Goal: Task Accomplishment & Management: Manage account settings

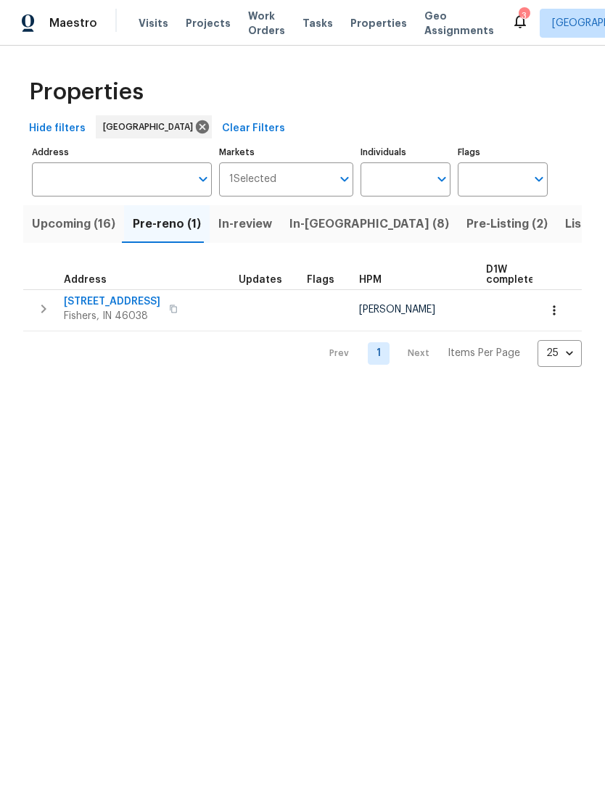
click at [466, 226] on span "Pre-Listing (2)" at bounding box center [506, 224] width 81 height 20
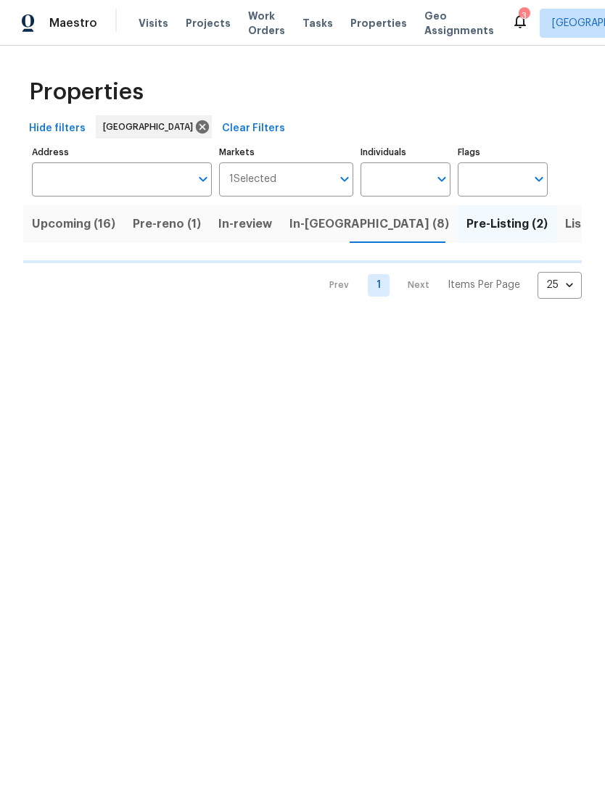
click at [310, 234] on span "In-reno (8)" at bounding box center [369, 224] width 160 height 20
click at [565, 226] on span "Listed (39)" at bounding box center [596, 224] width 62 height 20
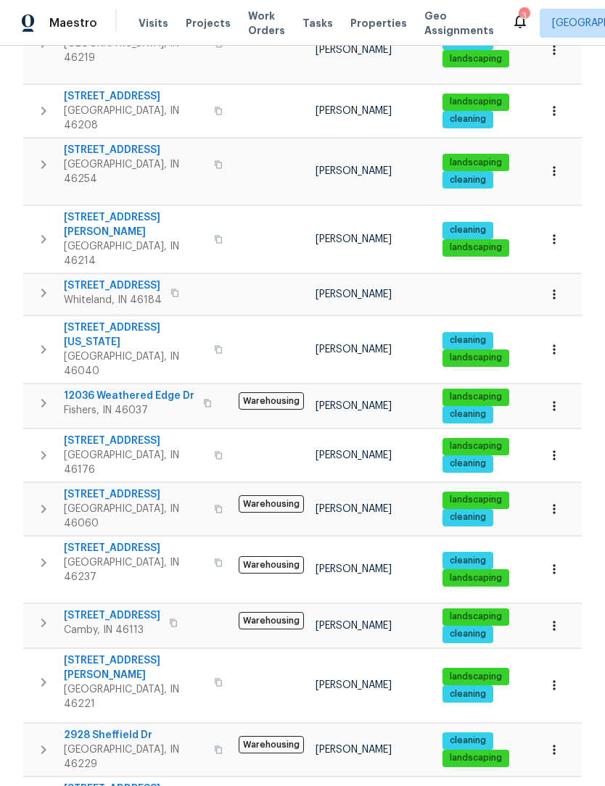
scroll to position [655, 0]
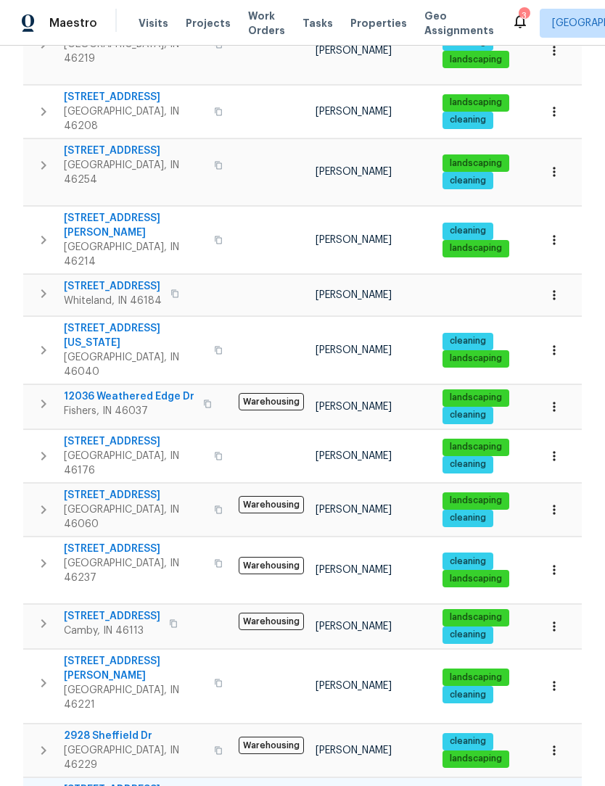
click at [80, 782] on span "10620 Colonial Ct" at bounding box center [134, 789] width 141 height 15
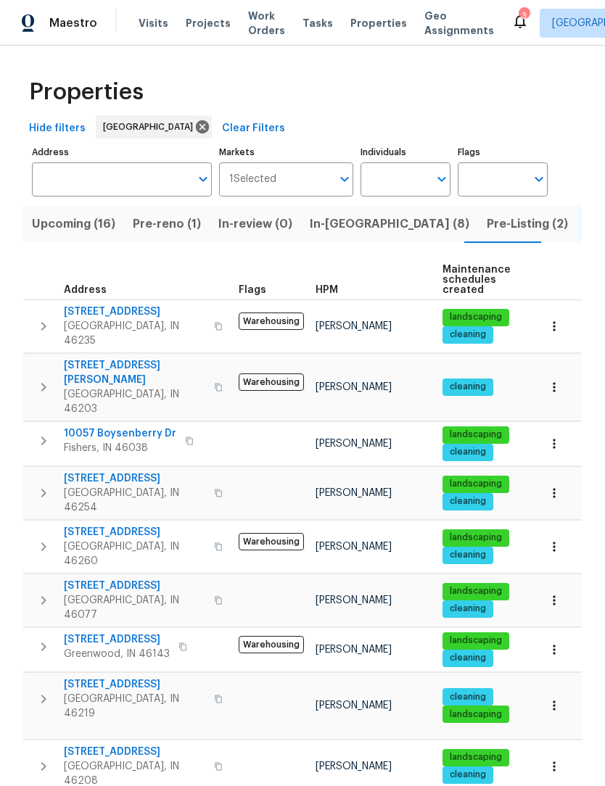
scroll to position [0, 0]
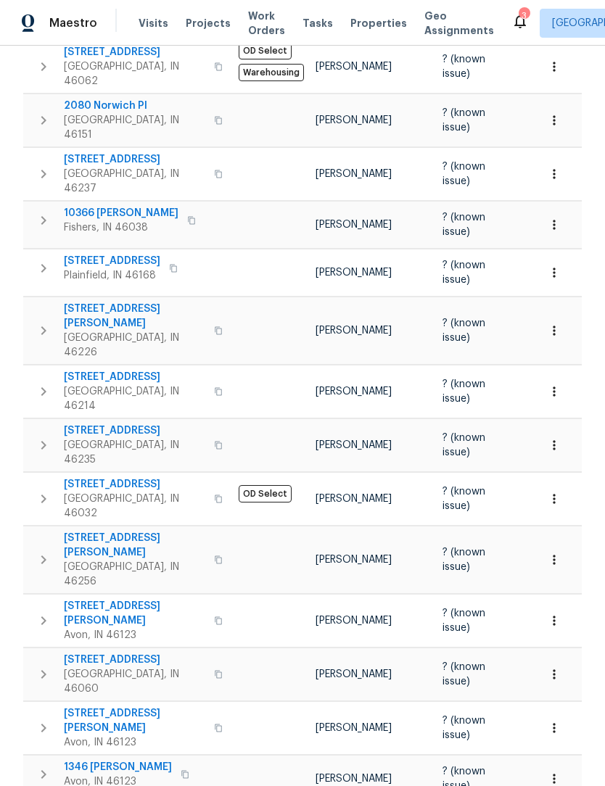
scroll to position [391, 0]
click at [41, 766] on icon "button" at bounding box center [43, 774] width 17 height 17
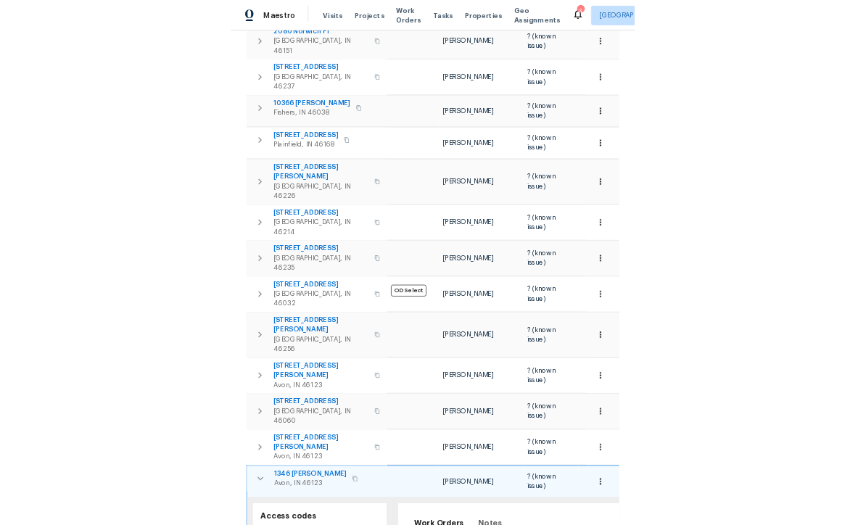
scroll to position [505, 0]
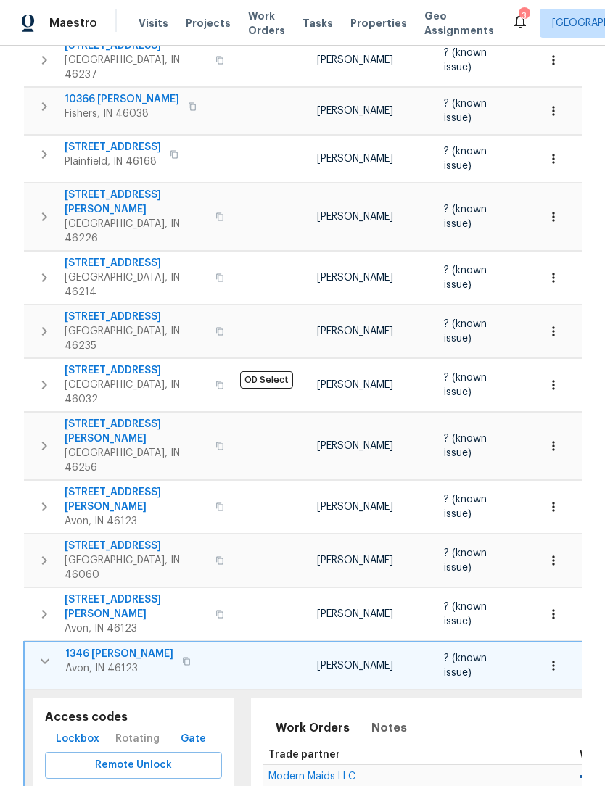
click at [83, 730] on span "Lockbox" at bounding box center [78, 739] width 44 height 18
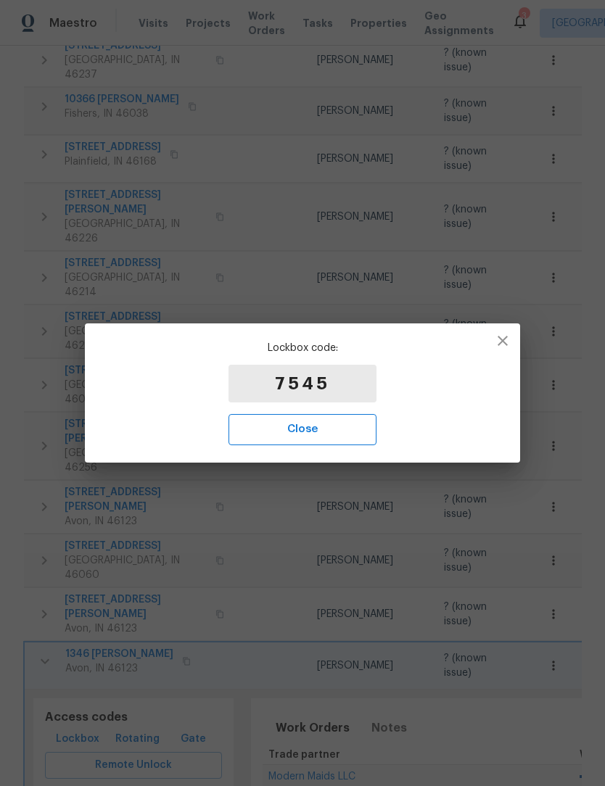
click at [335, 444] on button "Close" at bounding box center [302, 429] width 148 height 30
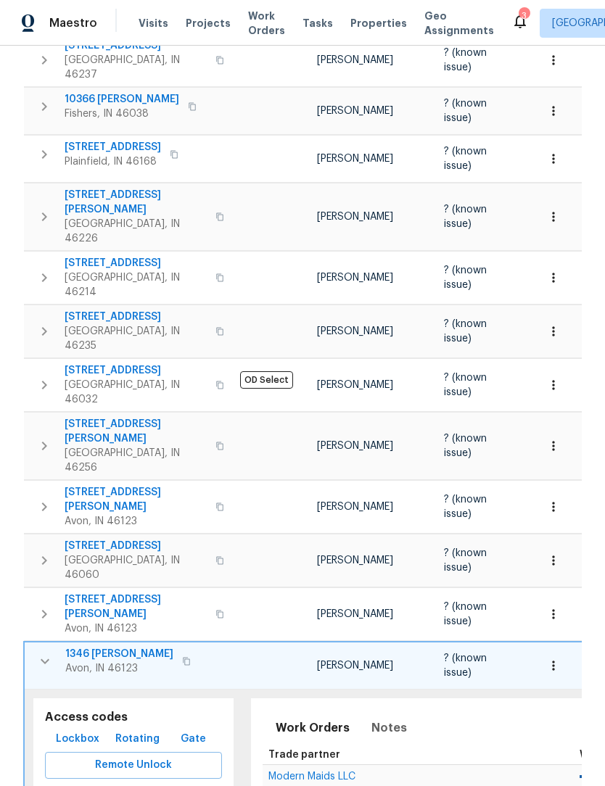
scroll to position [0, 36]
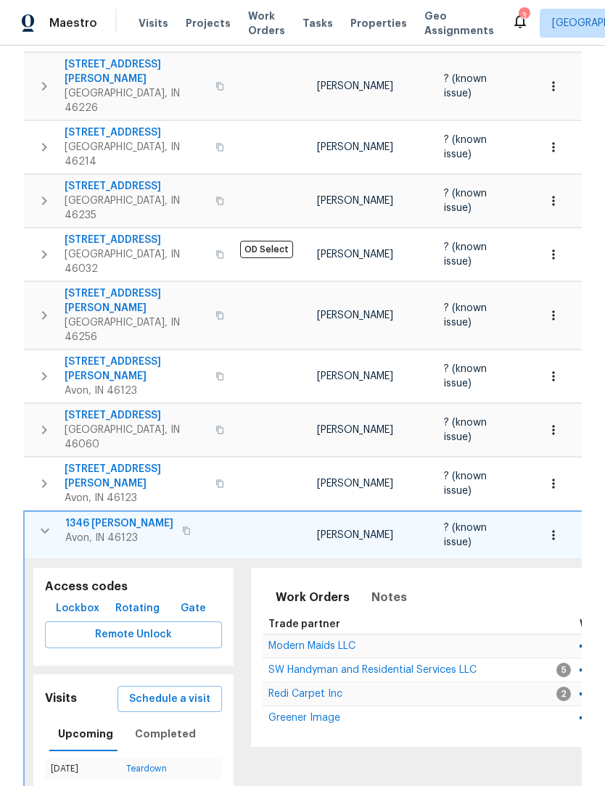
click at [45, 522] on icon "button" at bounding box center [44, 530] width 17 height 17
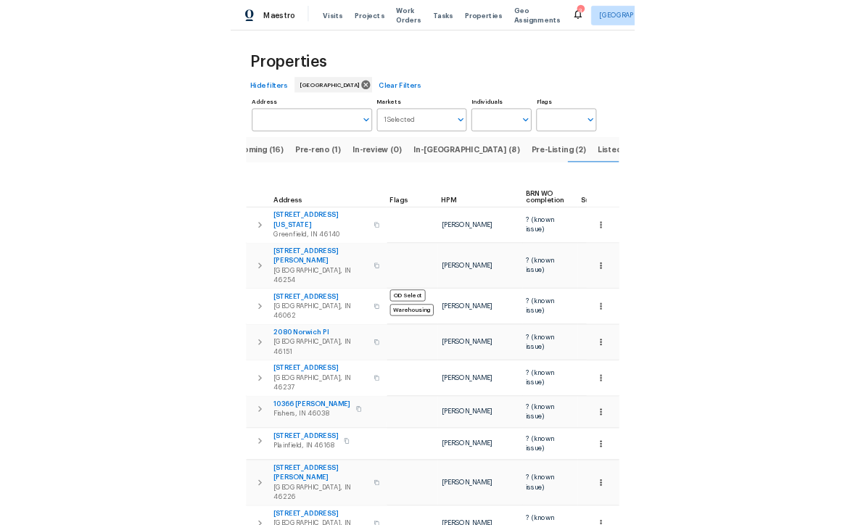
scroll to position [0, 0]
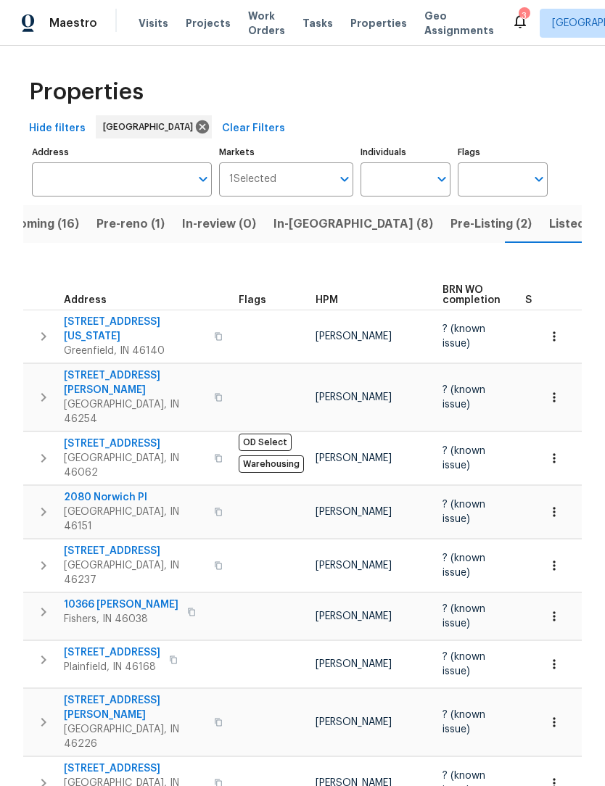
click at [549, 220] on span "Listed (39)" at bounding box center [580, 224] width 62 height 20
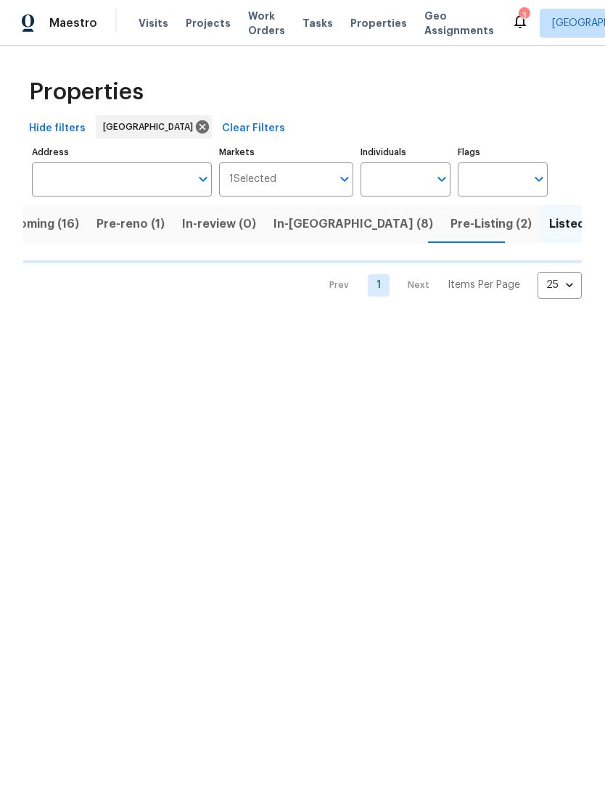
click at [450, 228] on span "Pre-Listing (2)" at bounding box center [490, 224] width 81 height 20
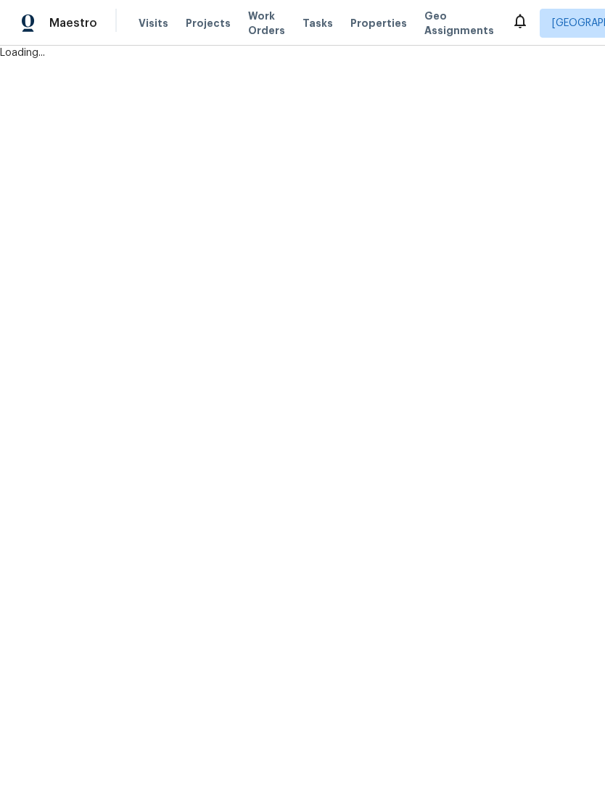
scroll to position [1, 0]
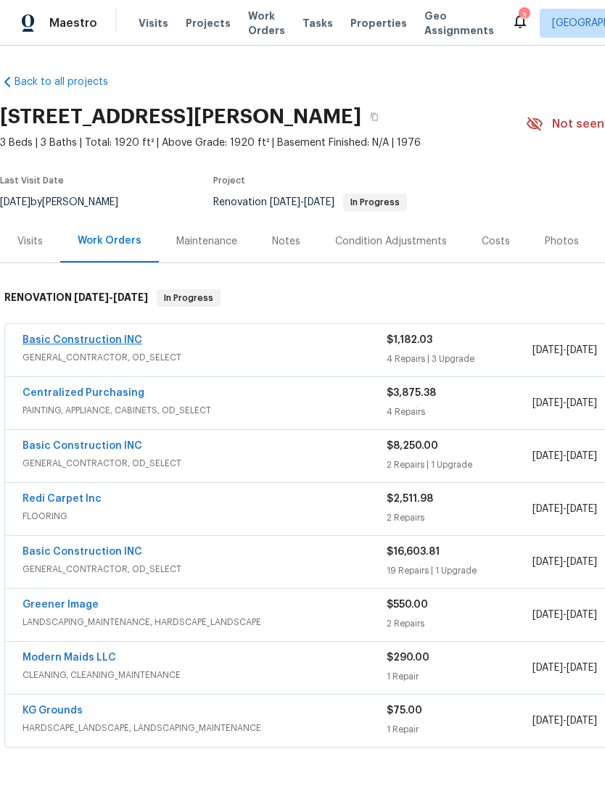
click at [61, 344] on link "Basic Construction INC" at bounding box center [82, 340] width 120 height 10
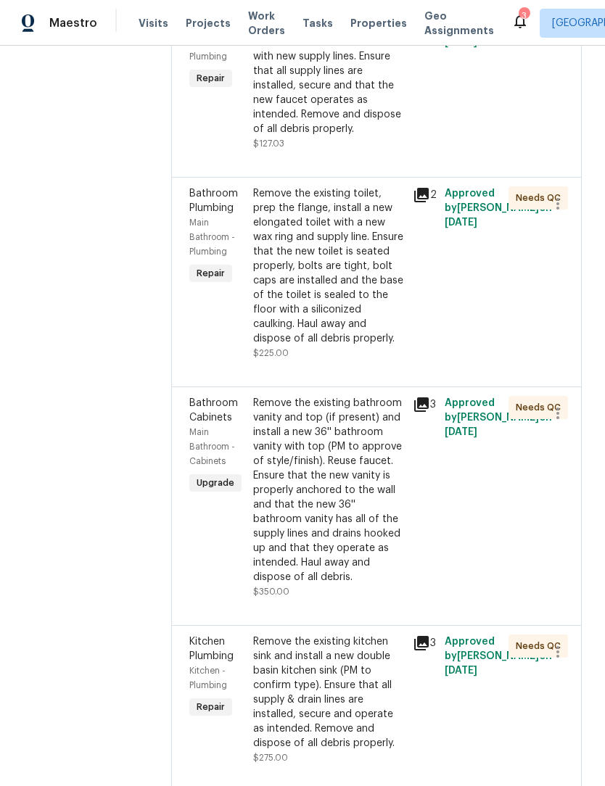
scroll to position [487, 0]
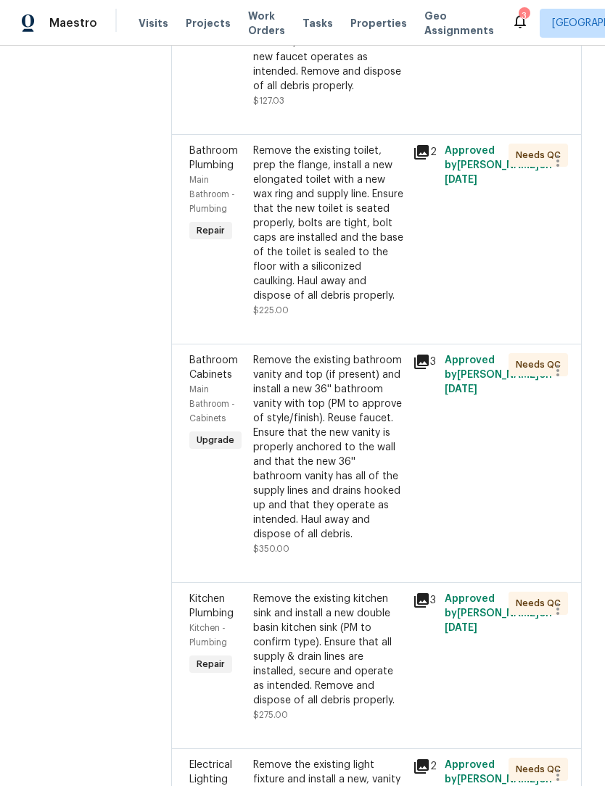
click at [303, 413] on div "Remove the existing bathroom vanity and top (if present) and install a new 36''…" at bounding box center [328, 447] width 151 height 189
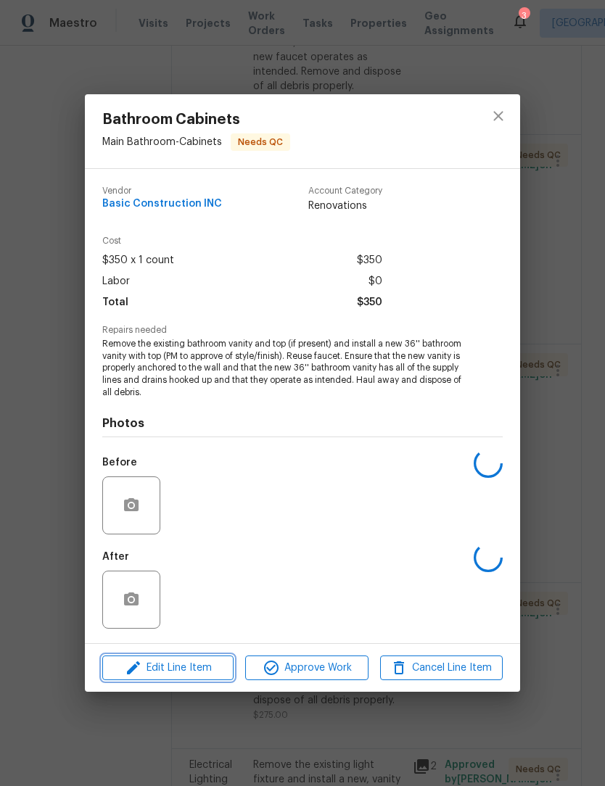
click at [187, 664] on span "Edit Line Item" at bounding box center [168, 668] width 123 height 18
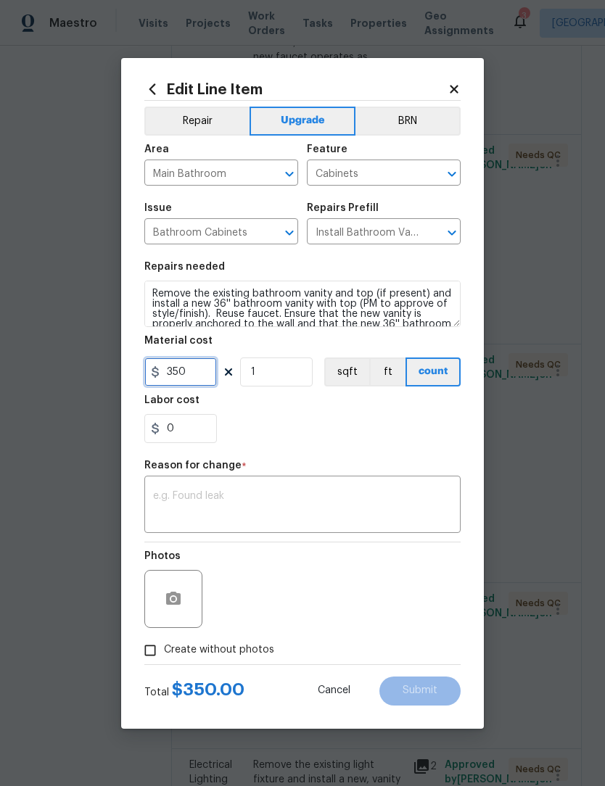
click at [201, 370] on input "350" at bounding box center [180, 371] width 73 height 29
type input "500"
click at [383, 425] on div "0" at bounding box center [302, 428] width 316 height 29
click at [340, 508] on textarea at bounding box center [302, 506] width 299 height 30
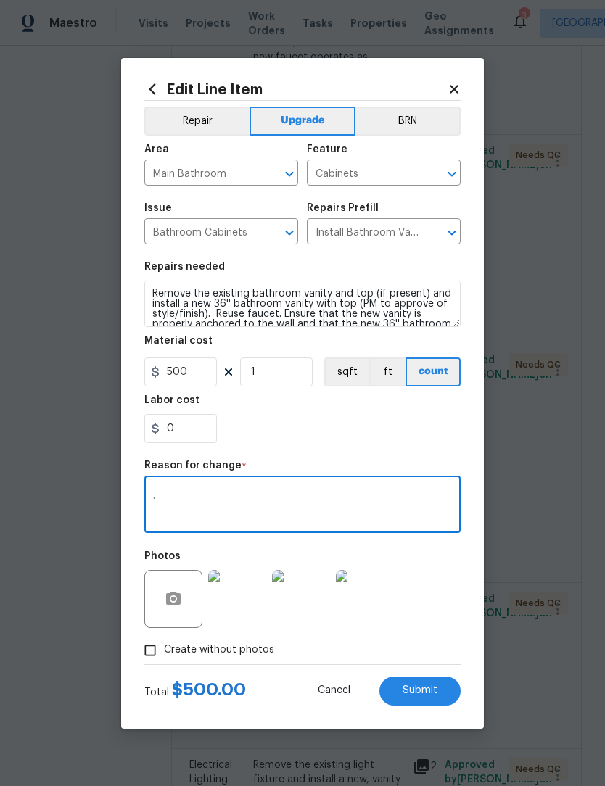
type textarea "."
click at [336, 426] on div "0" at bounding box center [302, 428] width 316 height 29
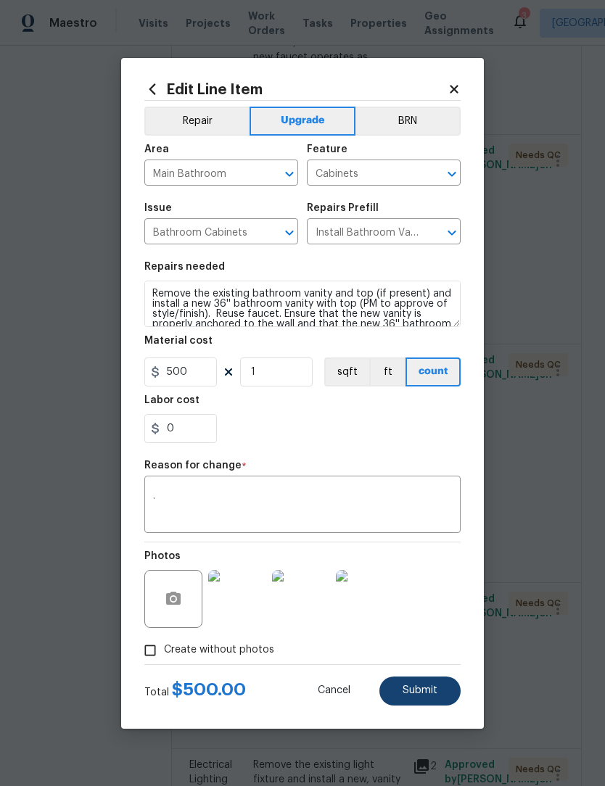
click at [448, 681] on button "Submit" at bounding box center [419, 691] width 81 height 29
type input "350"
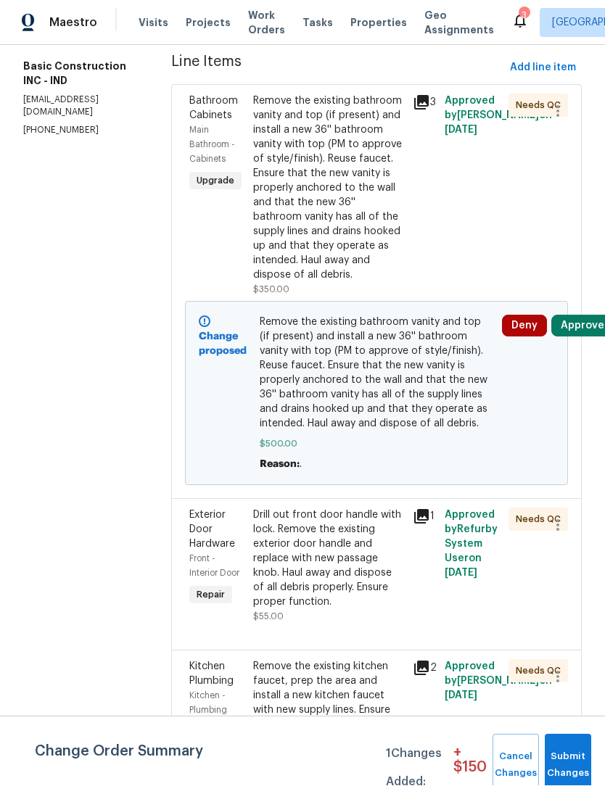
scroll to position [203, 0]
click at [294, 152] on div "Remove the existing bathroom vanity and top (if present) and install a new 36''…" at bounding box center [328, 189] width 151 height 189
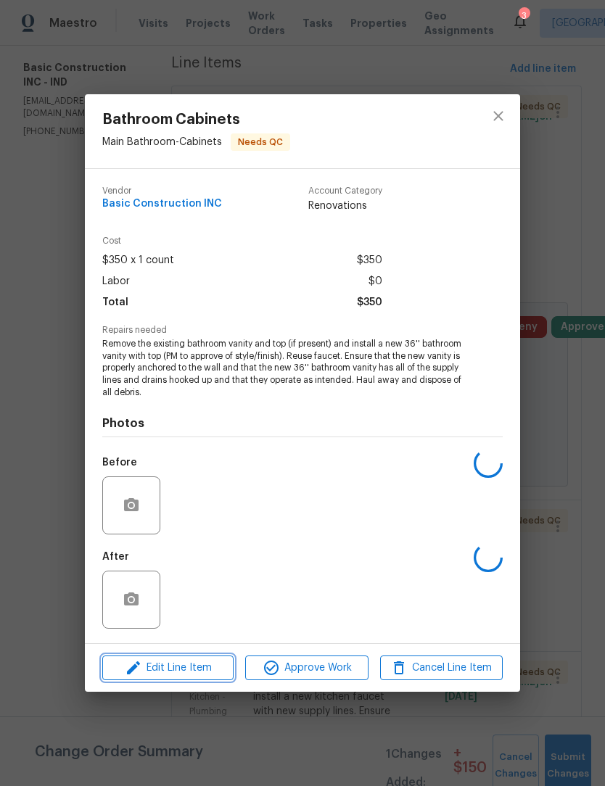
click at [187, 672] on span "Edit Line Item" at bounding box center [168, 668] width 123 height 18
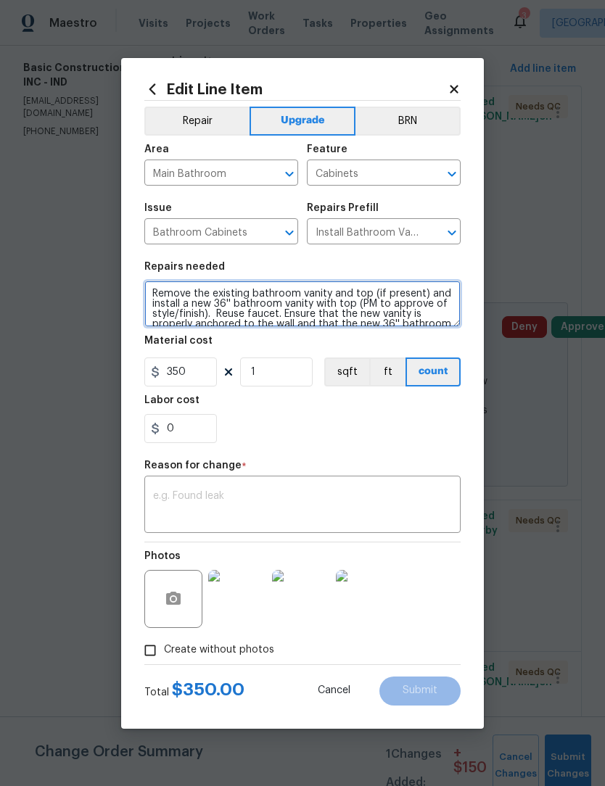
click at [278, 318] on textarea "Remove the existing bathroom vanity and top (if present) and install a new 36''…" at bounding box center [302, 304] width 316 height 46
type textarea "Remove the existing bathroom vanity and top (if present) and install a new 36''…"
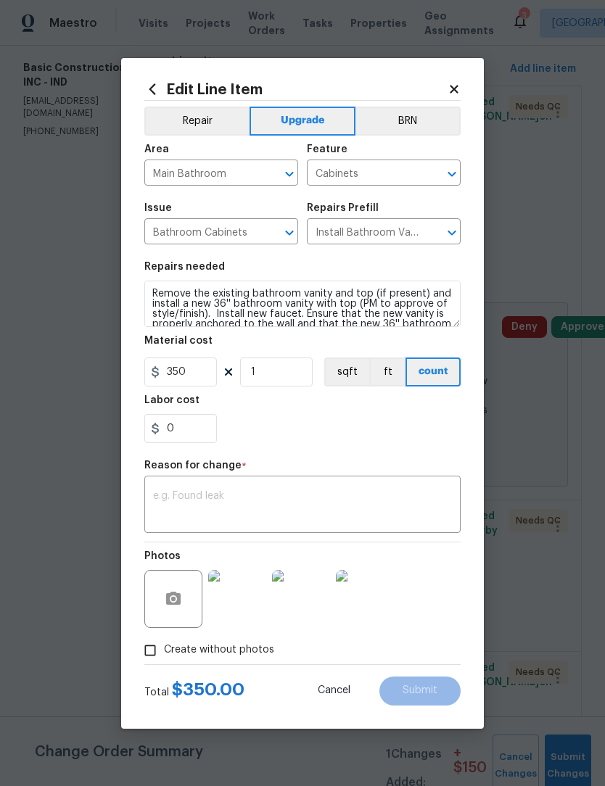
click at [363, 435] on div "0" at bounding box center [302, 428] width 316 height 29
click at [197, 371] on input "350" at bounding box center [180, 371] width 73 height 29
type input "575"
click at [360, 429] on div "0" at bounding box center [302, 428] width 316 height 29
click at [315, 505] on textarea at bounding box center [302, 506] width 299 height 30
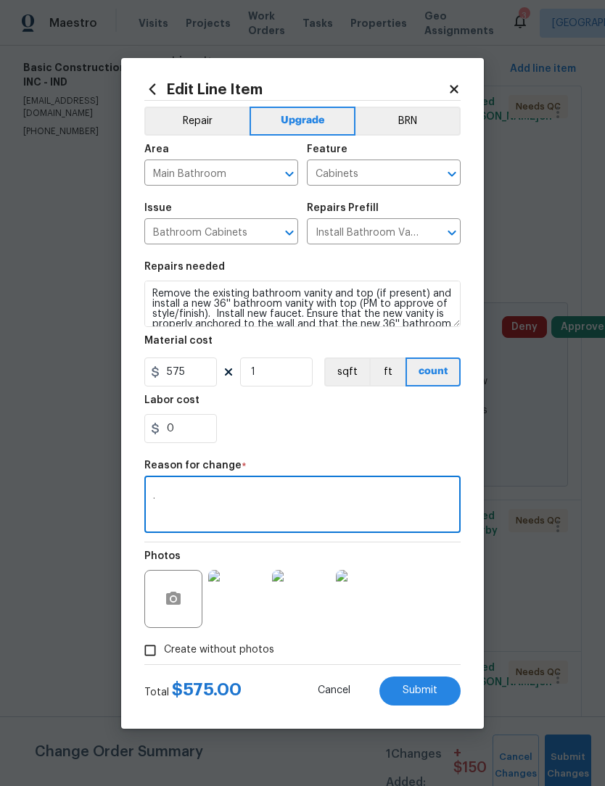
type textarea "."
click at [342, 436] on div "0" at bounding box center [302, 428] width 316 height 29
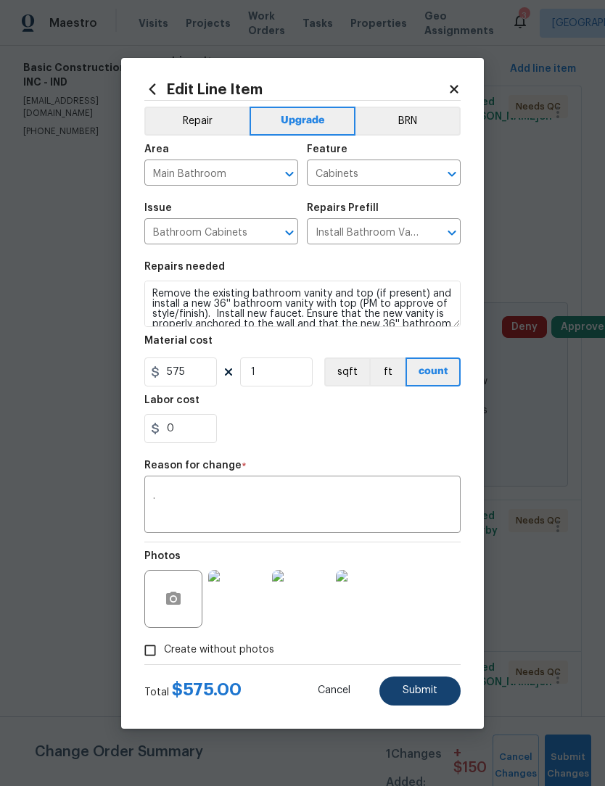
click at [444, 691] on button "Submit" at bounding box center [419, 691] width 81 height 29
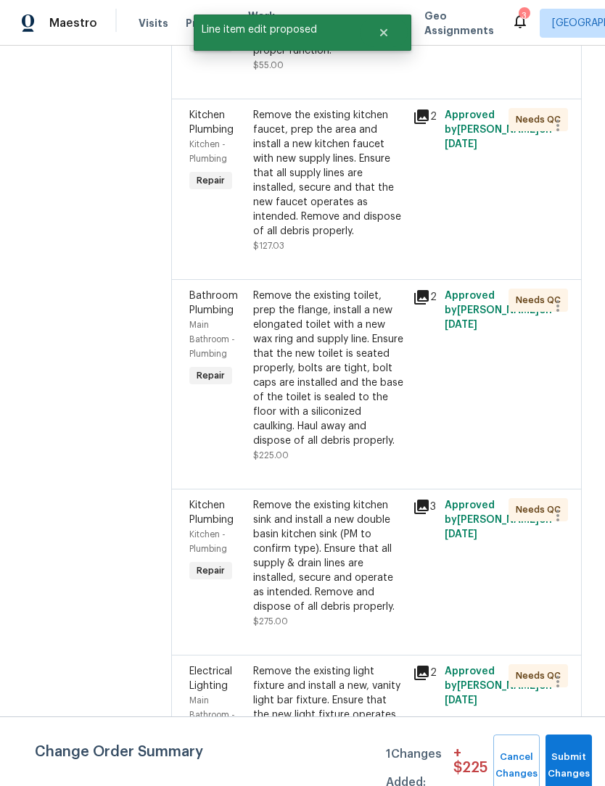
scroll to position [645, 0]
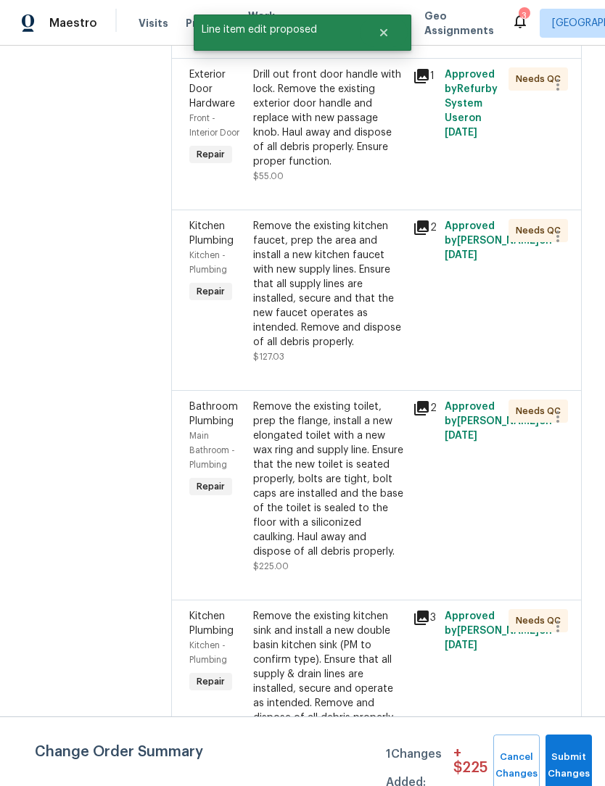
click at [321, 400] on div "Remove the existing toilet, prep the flange, install a new elongated toilet wit…" at bounding box center [328, 480] width 151 height 160
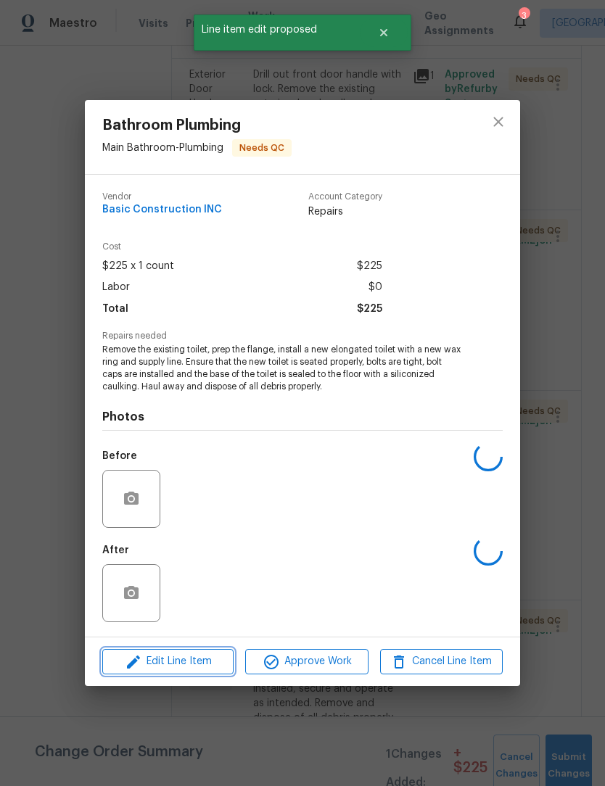
click at [189, 658] on span "Edit Line Item" at bounding box center [168, 662] width 123 height 18
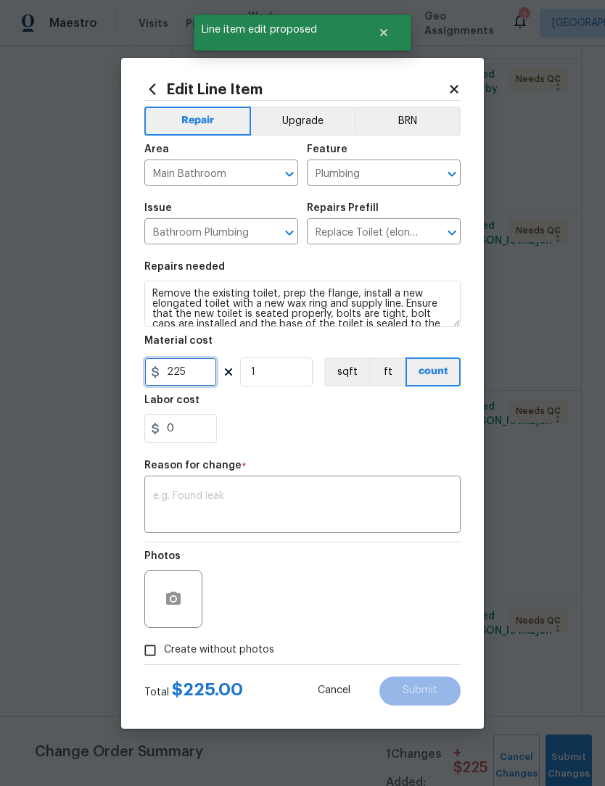
click at [199, 381] on input "225" at bounding box center [180, 371] width 73 height 29
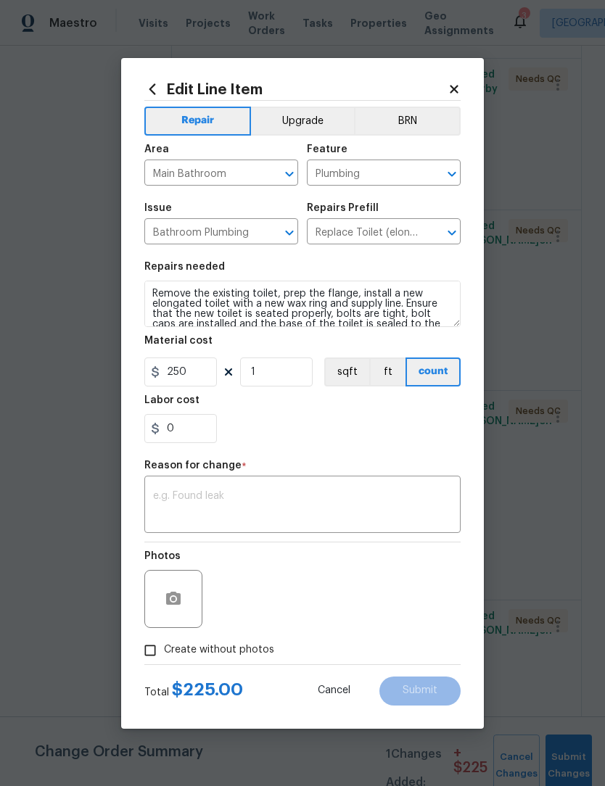
click at [340, 421] on div "0" at bounding box center [302, 428] width 316 height 29
click at [342, 521] on textarea at bounding box center [302, 506] width 299 height 30
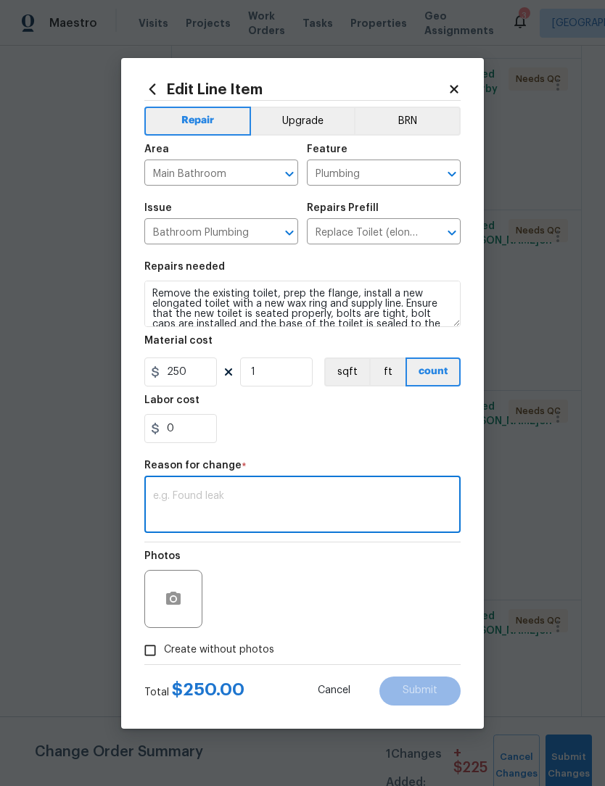
type input "225"
type textarea "."
click at [360, 418] on div "0" at bounding box center [302, 428] width 316 height 29
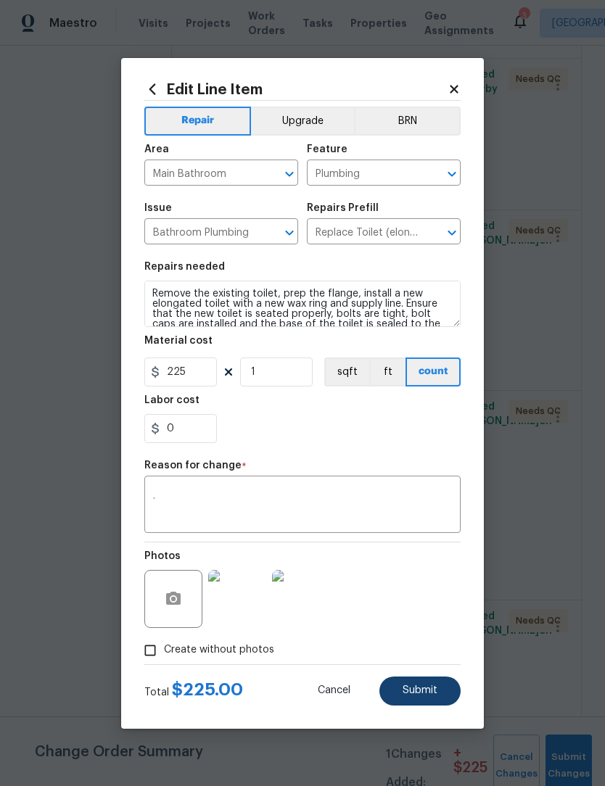
click at [431, 691] on span "Submit" at bounding box center [419, 690] width 35 height 11
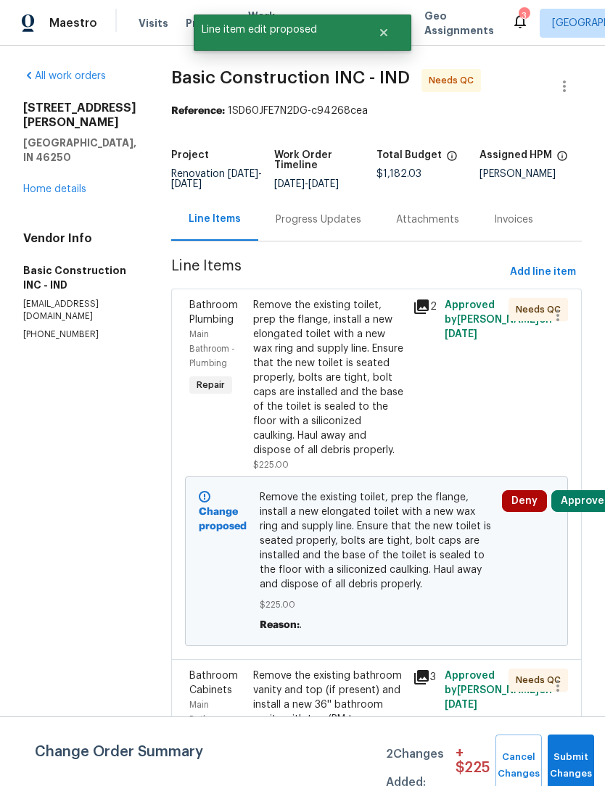
scroll to position [0, 0]
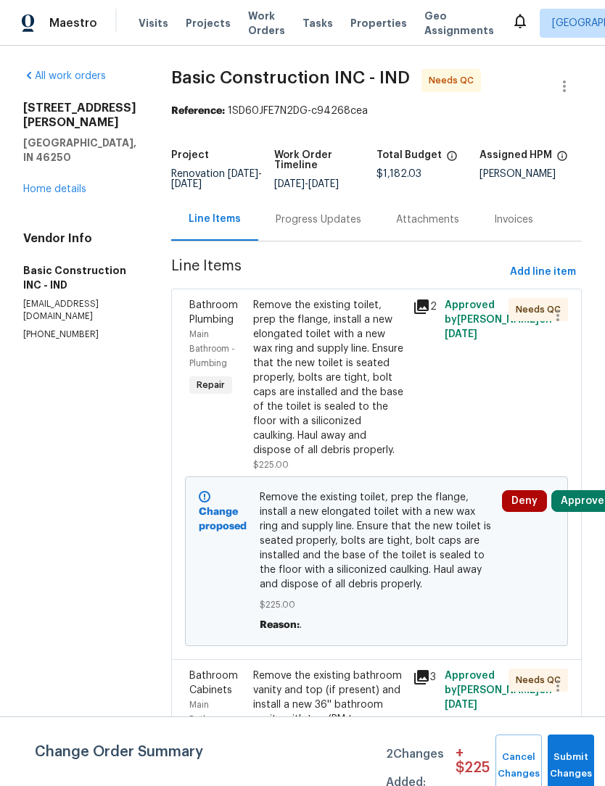
click at [331, 357] on div "Remove the existing toilet, prep the flange, install a new elongated toilet wit…" at bounding box center [328, 378] width 151 height 160
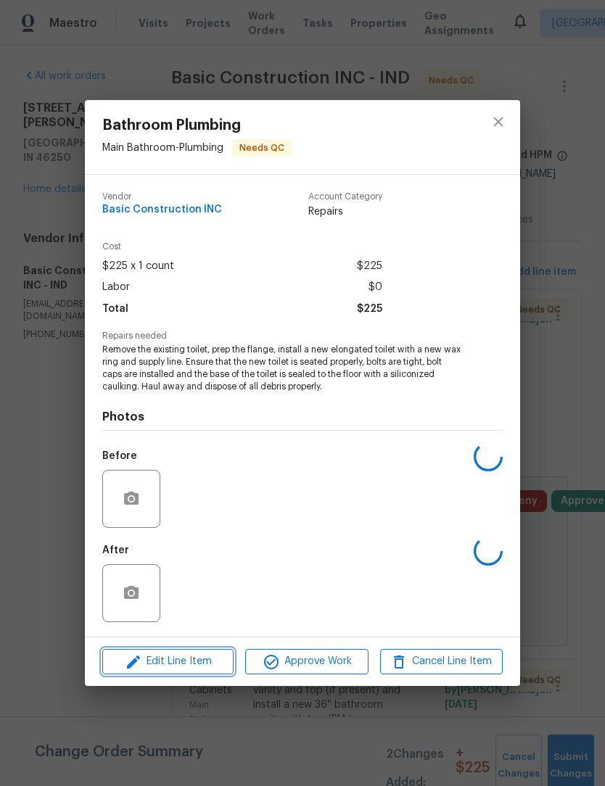
click at [206, 666] on span "Edit Line Item" at bounding box center [168, 662] width 123 height 18
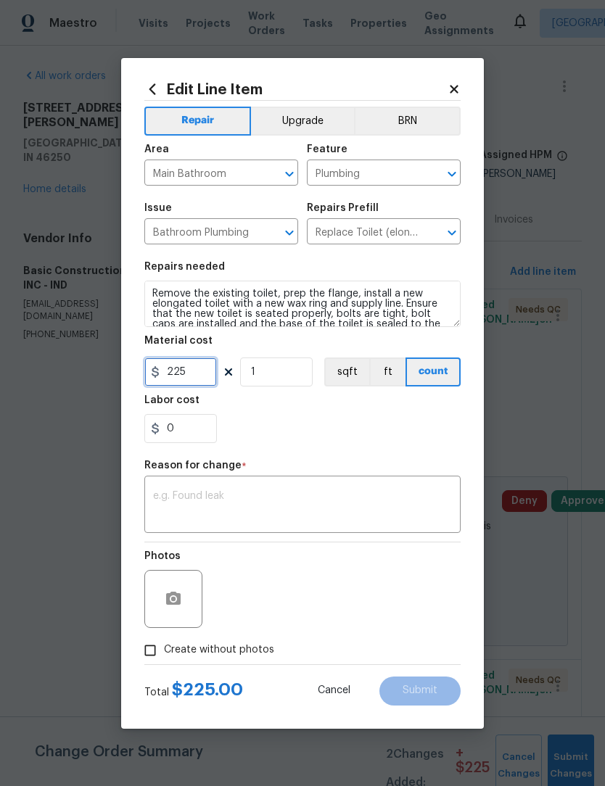
click at [199, 378] on input "225" at bounding box center [180, 371] width 73 height 29
type input "250"
click at [351, 421] on div "0" at bounding box center [302, 428] width 316 height 29
click at [333, 510] on textarea at bounding box center [302, 506] width 299 height 30
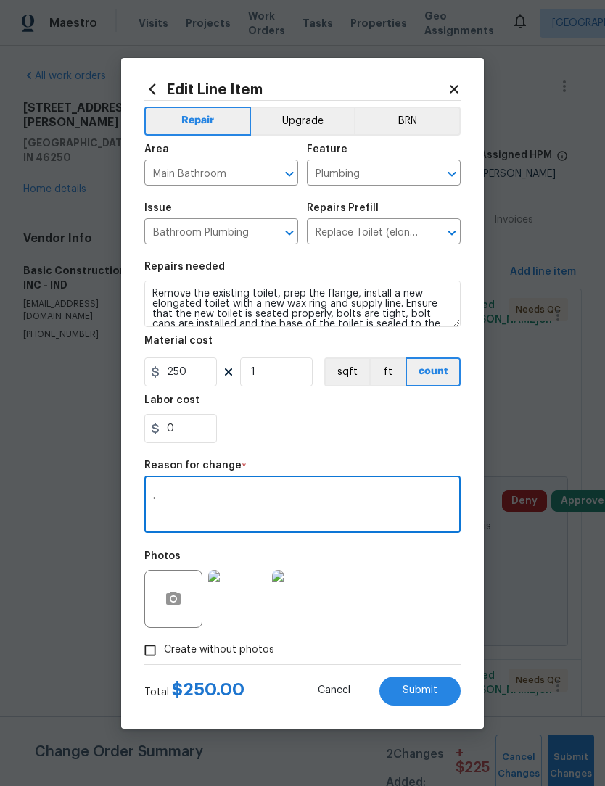
type textarea "."
click at [356, 434] on div "0" at bounding box center [302, 428] width 316 height 29
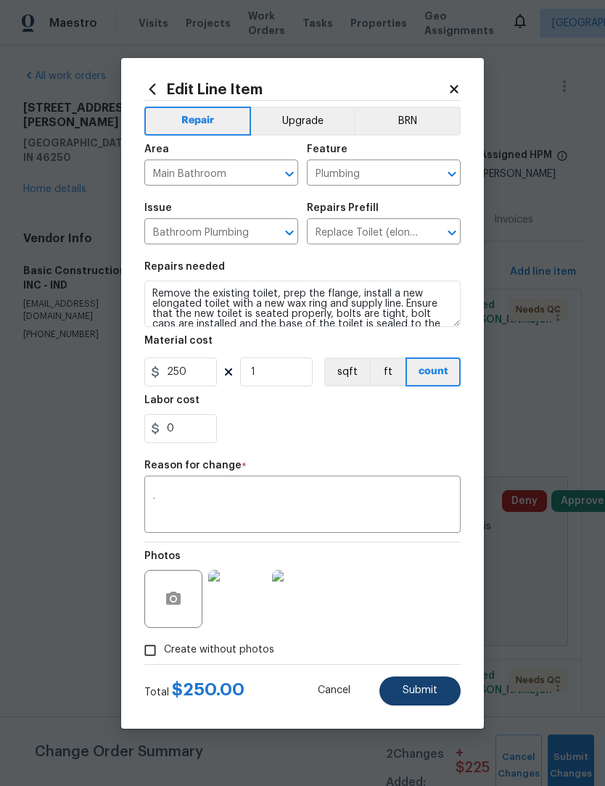
click at [432, 685] on button "Submit" at bounding box center [419, 691] width 81 height 29
type input "225"
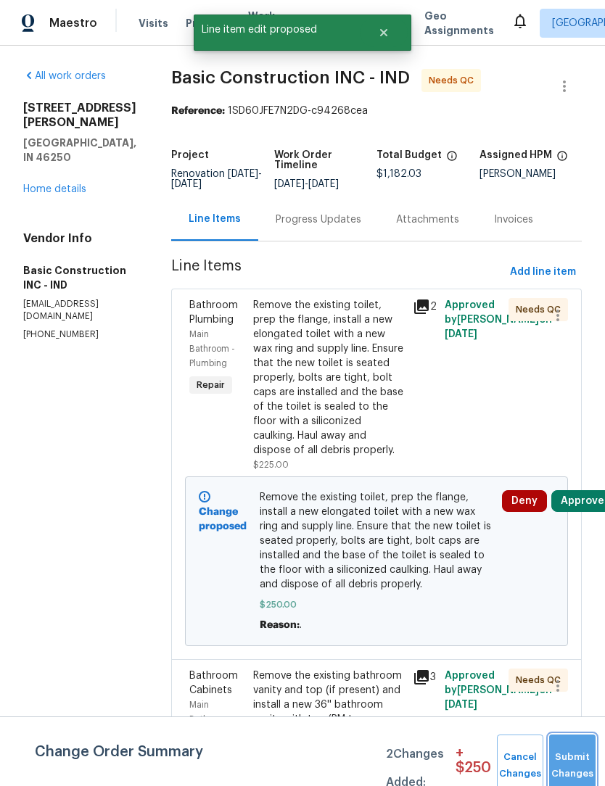
click at [577, 763] on button "Submit Changes" at bounding box center [572, 766] width 46 height 62
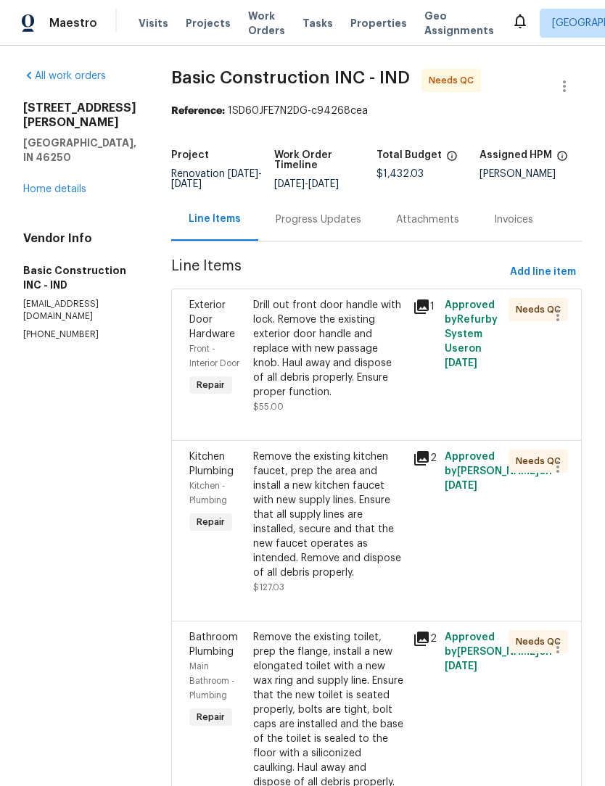
click at [300, 355] on div "Drill out front door handle with lock. Remove the existing exterior door handle…" at bounding box center [328, 349] width 151 height 102
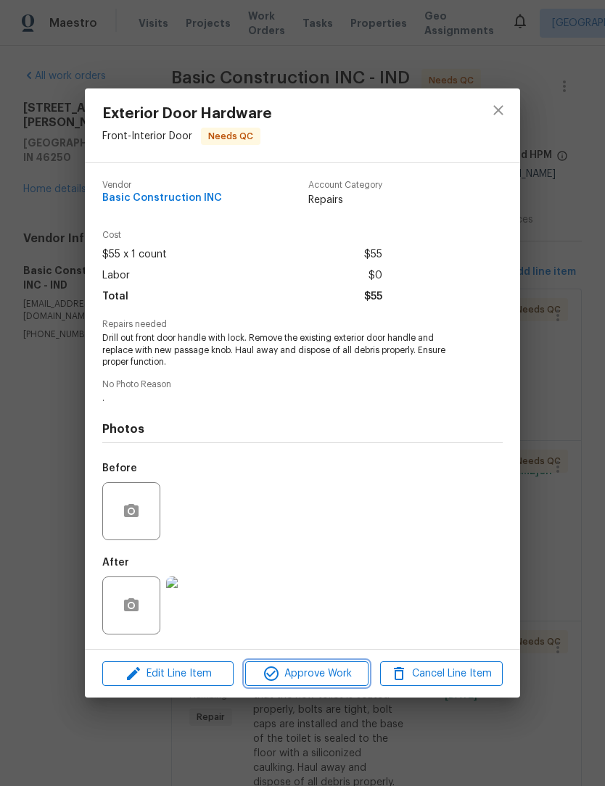
click at [313, 669] on span "Approve Work" at bounding box center [306, 674] width 114 height 18
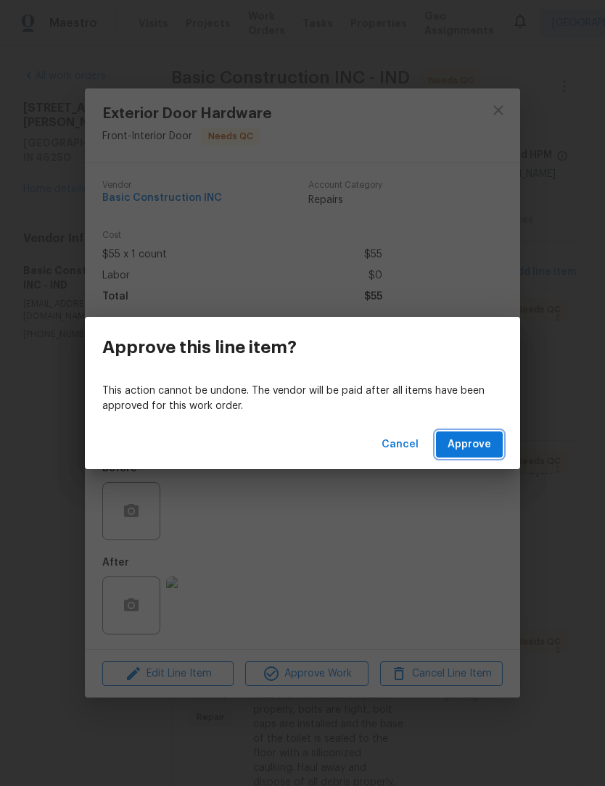
click at [479, 435] on button "Approve" at bounding box center [469, 444] width 67 height 27
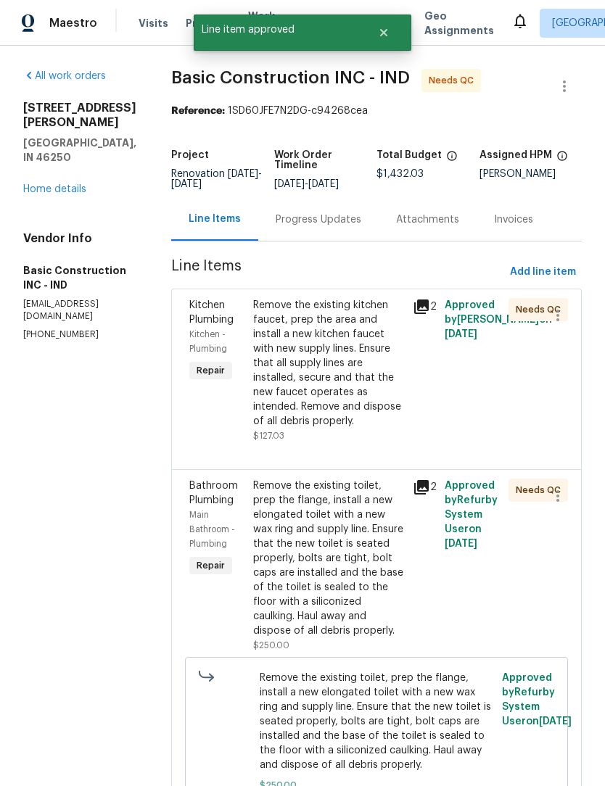
click at [296, 354] on div "Remove the existing kitchen faucet, prep the area and install a new kitchen fau…" at bounding box center [328, 363] width 151 height 131
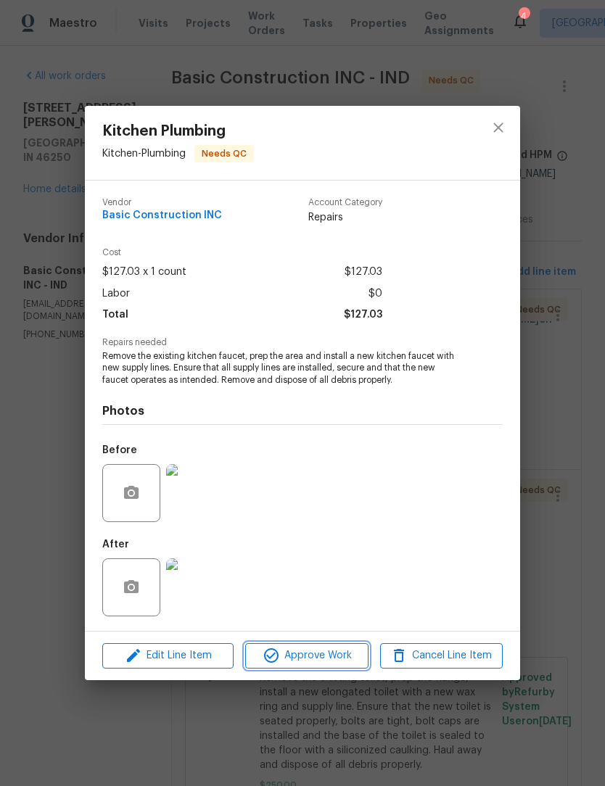
click at [326, 655] on span "Approve Work" at bounding box center [306, 656] width 114 height 18
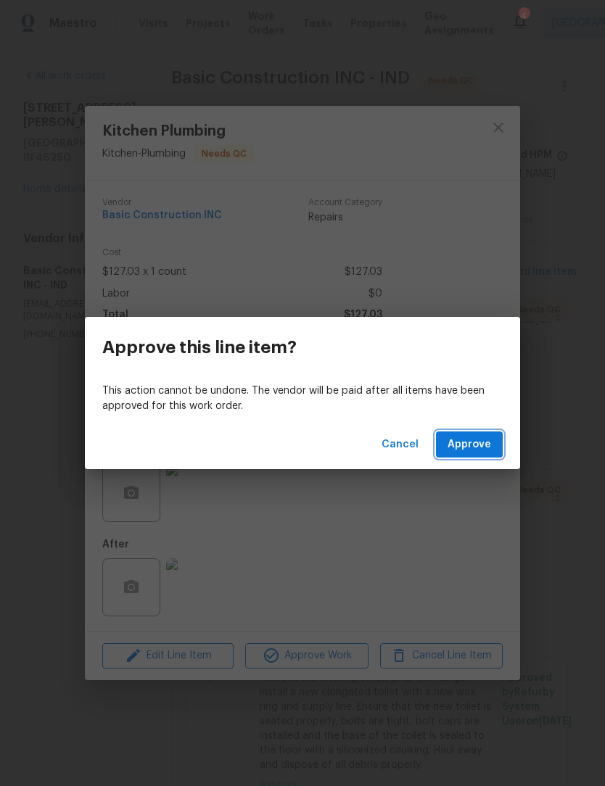
click at [476, 436] on span "Approve" at bounding box center [469, 445] width 44 height 18
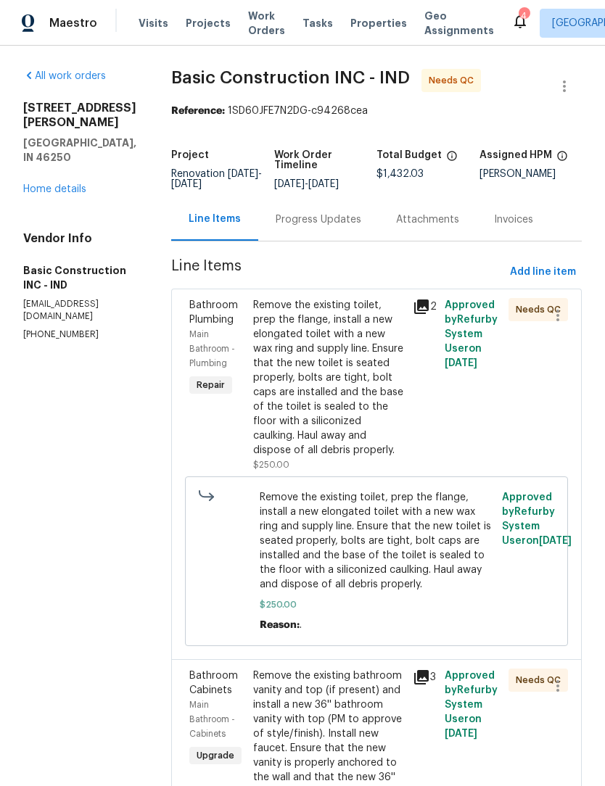
click at [307, 349] on div "Remove the existing toilet, prep the flange, install a new elongated toilet wit…" at bounding box center [328, 378] width 151 height 160
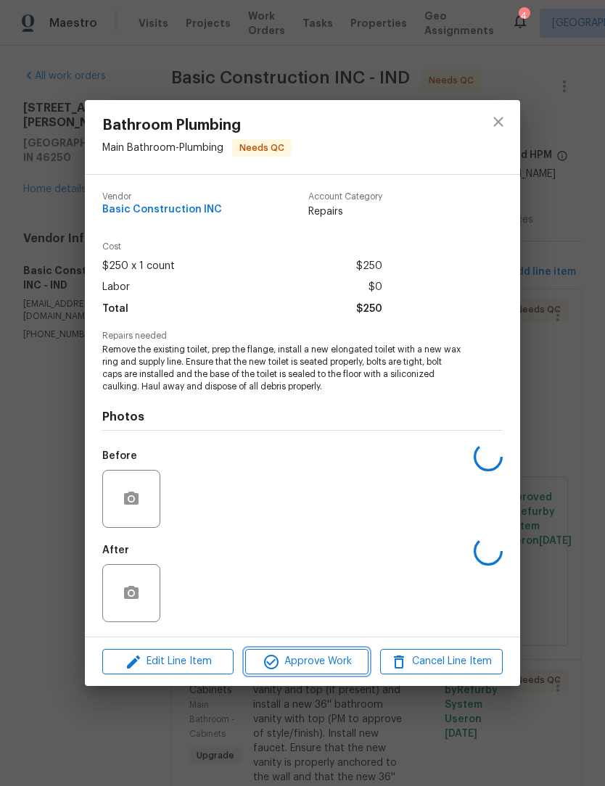
click at [326, 661] on span "Approve Work" at bounding box center [306, 662] width 114 height 18
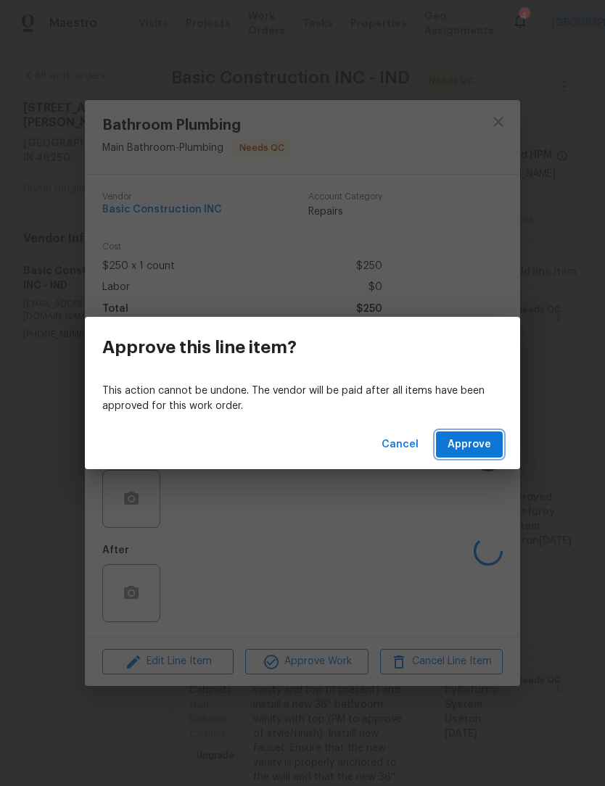
click at [486, 441] on span "Approve" at bounding box center [469, 445] width 44 height 18
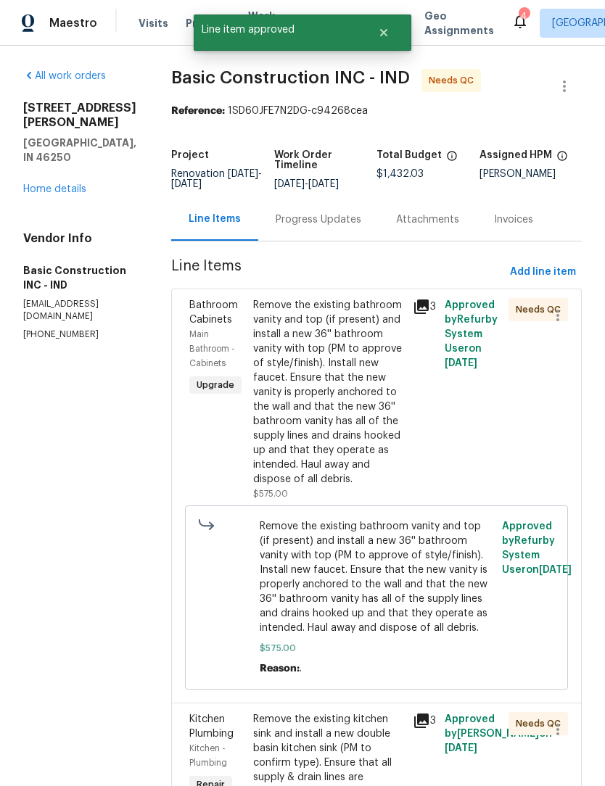
click at [321, 380] on div "Remove the existing bathroom vanity and top (if present) and install a new 36''…" at bounding box center [328, 392] width 151 height 189
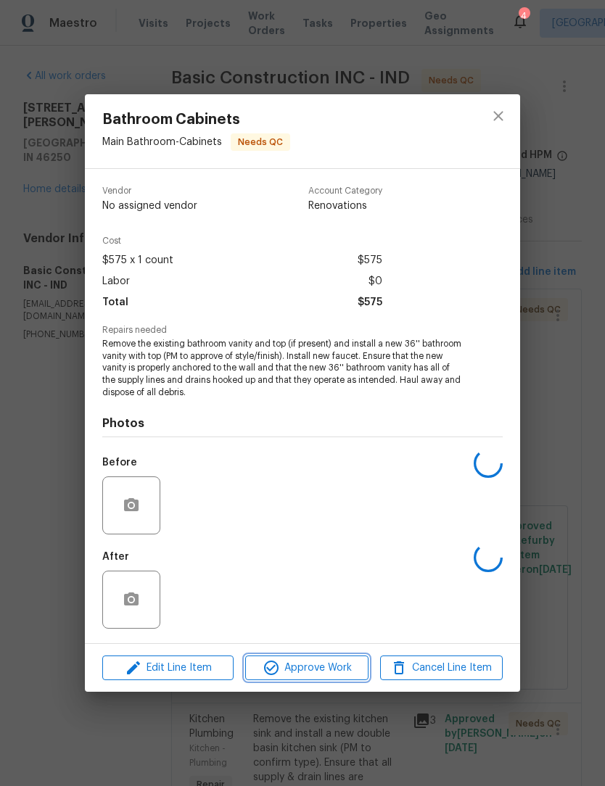
click at [335, 665] on span "Approve Work" at bounding box center [306, 668] width 114 height 18
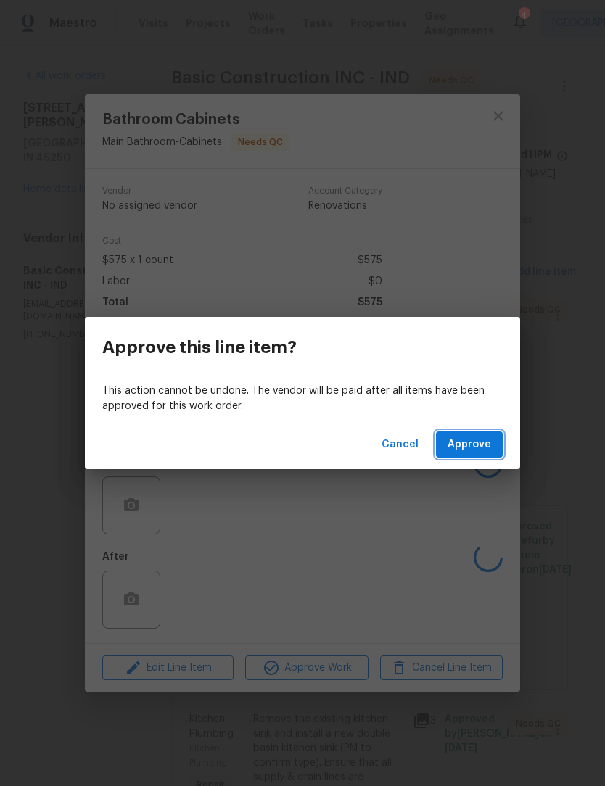
click at [492, 439] on button "Approve" at bounding box center [469, 444] width 67 height 27
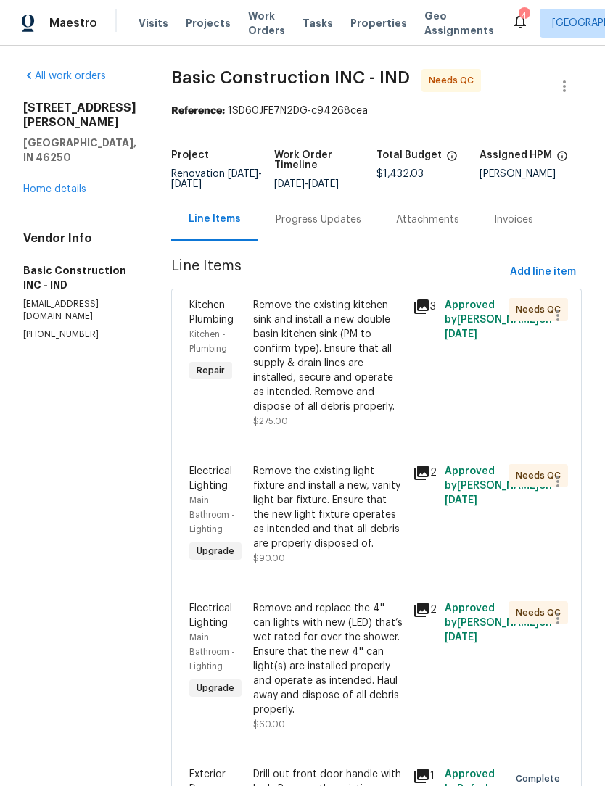
click at [320, 334] on div "Remove the existing kitchen sink and install a new double basin kitchen sink (P…" at bounding box center [328, 356] width 151 height 116
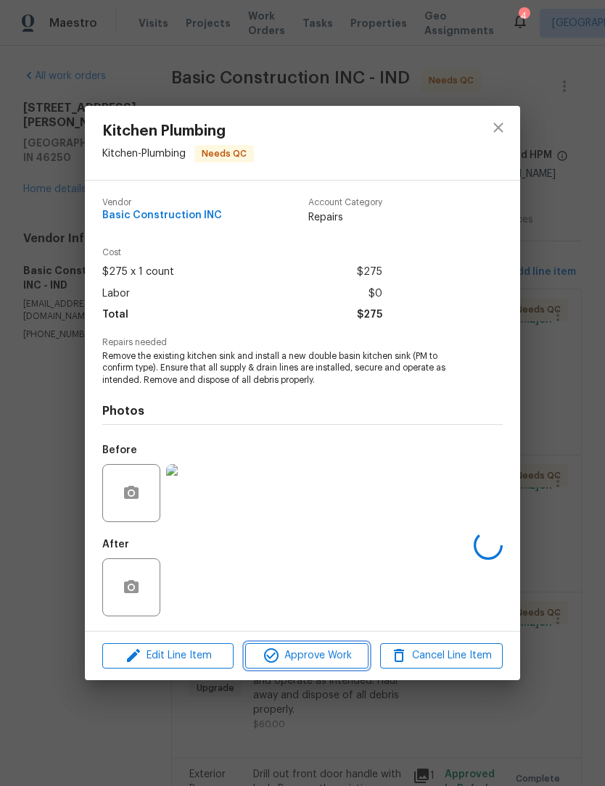
click at [315, 653] on span "Approve Work" at bounding box center [306, 656] width 114 height 18
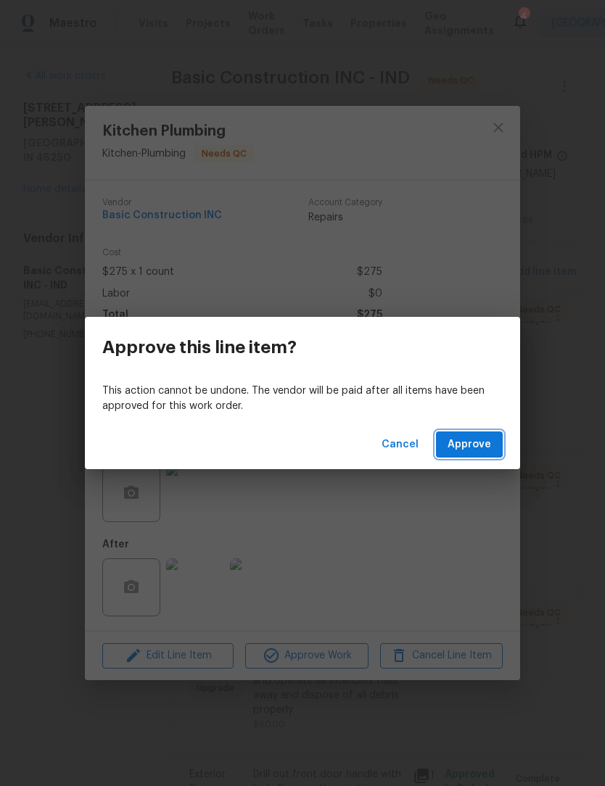
click at [484, 437] on span "Approve" at bounding box center [469, 445] width 44 height 18
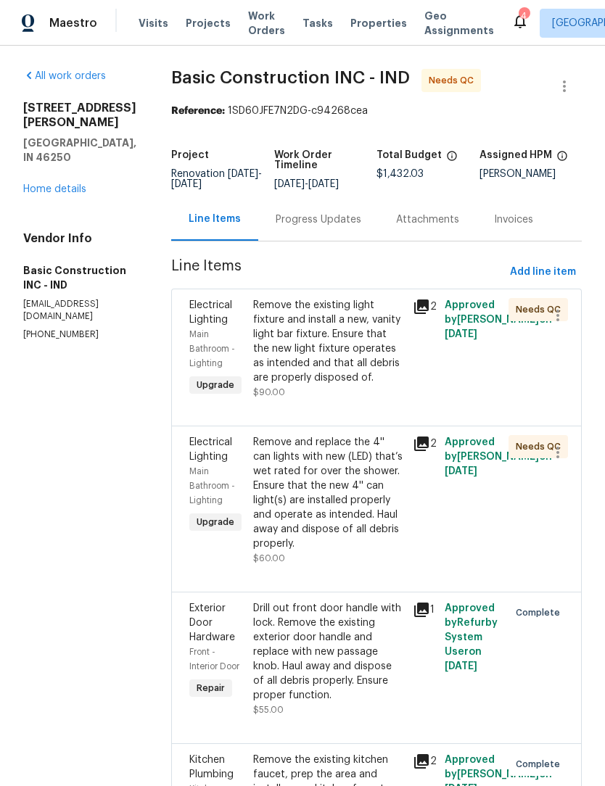
click at [298, 342] on div "Remove the existing light fixture and install a new, vanity light bar fixture. …" at bounding box center [328, 341] width 151 height 87
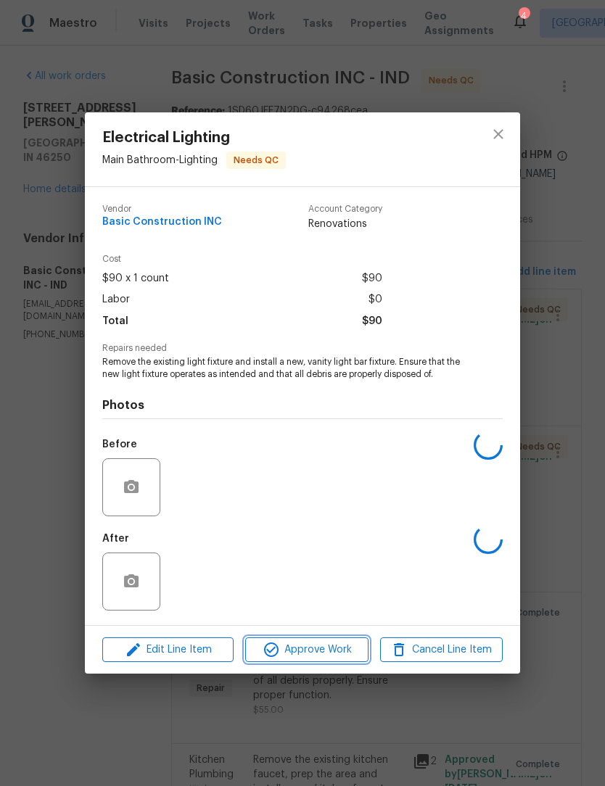
click at [327, 650] on span "Approve Work" at bounding box center [306, 650] width 114 height 18
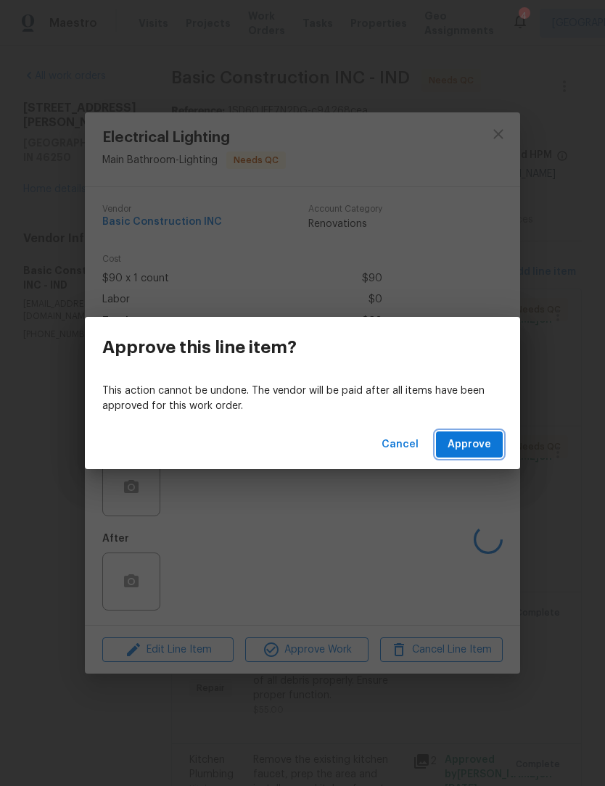
click at [497, 454] on button "Approve" at bounding box center [469, 444] width 67 height 27
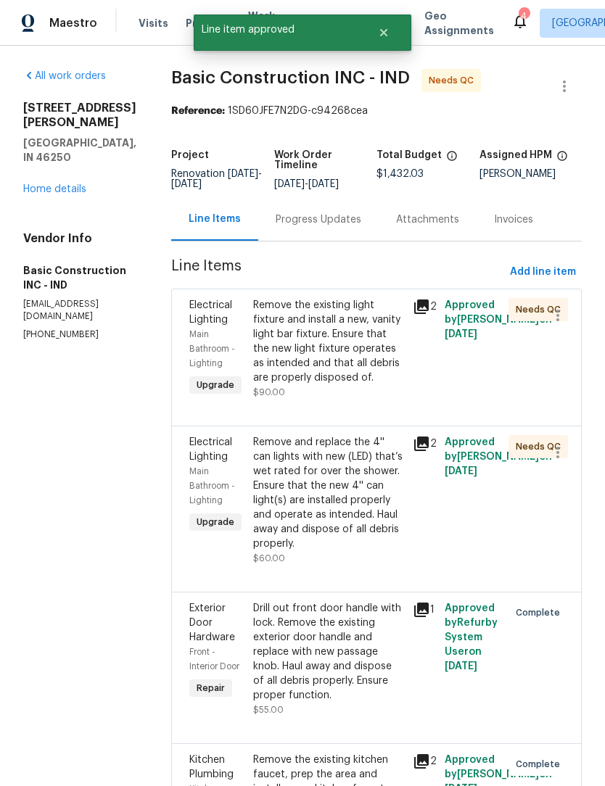
click at [318, 329] on div "Remove the existing light fixture and install a new, vanity light bar fixture. …" at bounding box center [328, 341] width 151 height 87
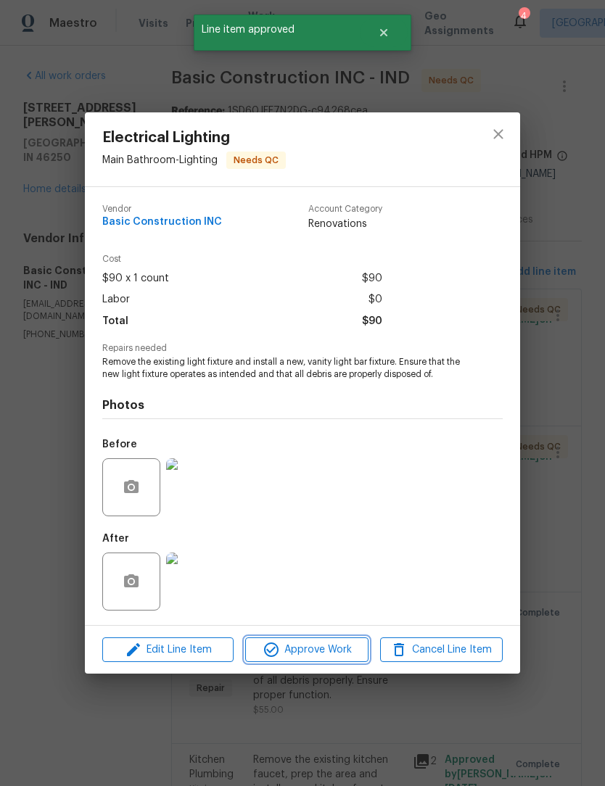
click at [315, 649] on span "Approve Work" at bounding box center [306, 650] width 114 height 18
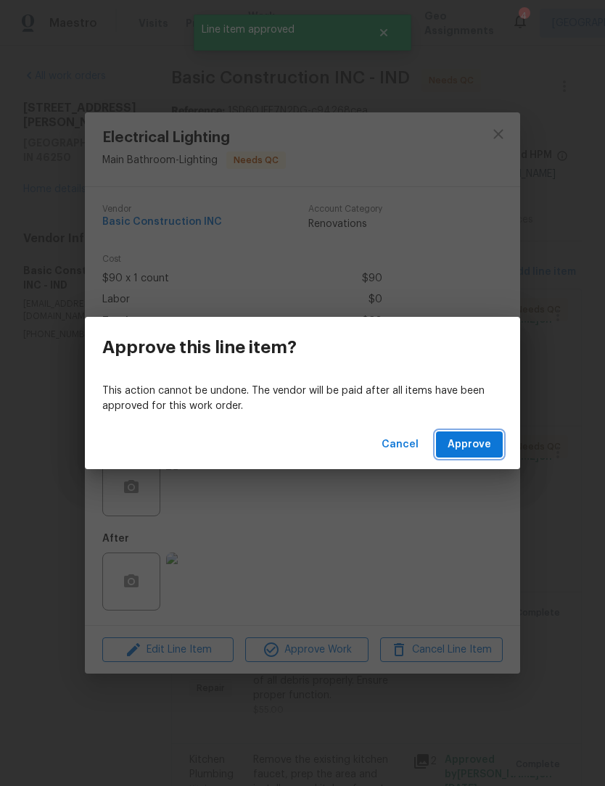
click at [476, 450] on span "Approve" at bounding box center [469, 445] width 44 height 18
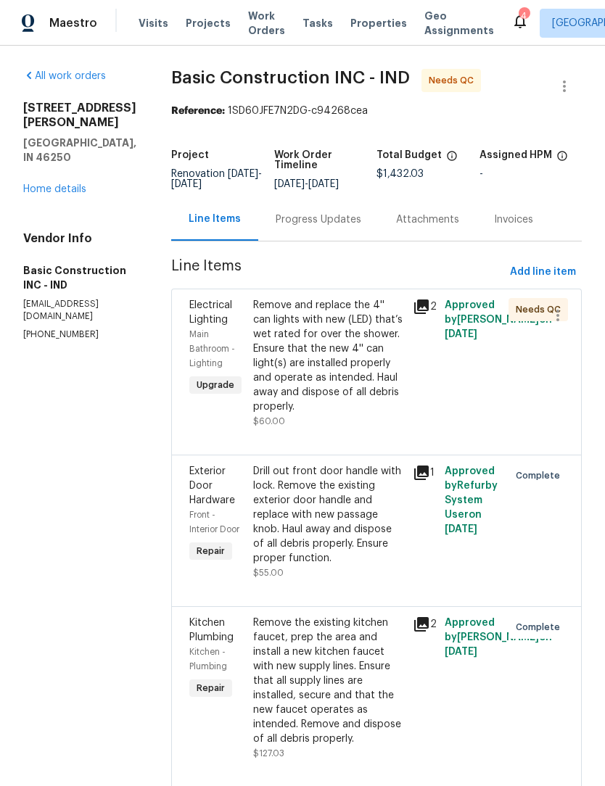
click at [300, 339] on div "Remove and replace the 4'' can lights with new (LED) that’s wet rated for over …" at bounding box center [328, 356] width 151 height 116
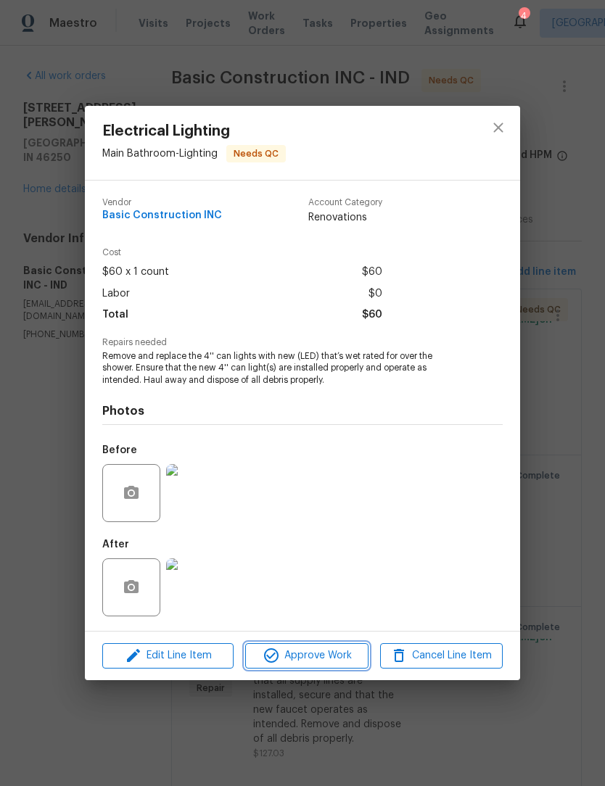
click at [336, 668] on button "Approve Work" at bounding box center [306, 655] width 123 height 25
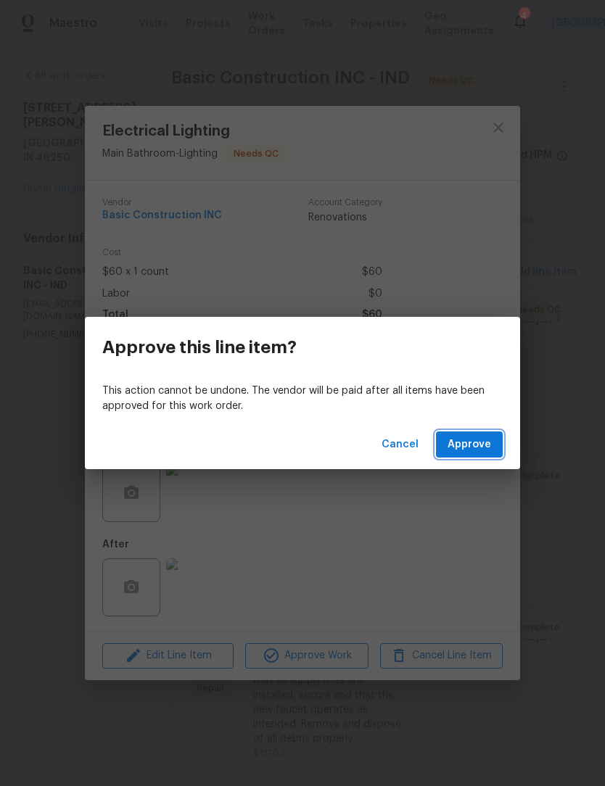
click at [484, 450] on span "Approve" at bounding box center [469, 445] width 44 height 18
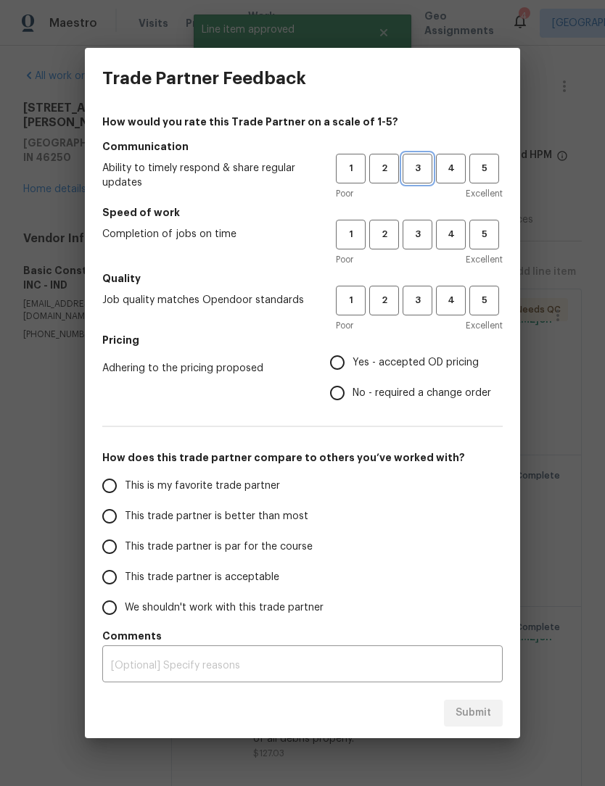
click at [419, 165] on span "3" at bounding box center [417, 168] width 27 height 17
click at [428, 235] on span "3" at bounding box center [417, 234] width 27 height 17
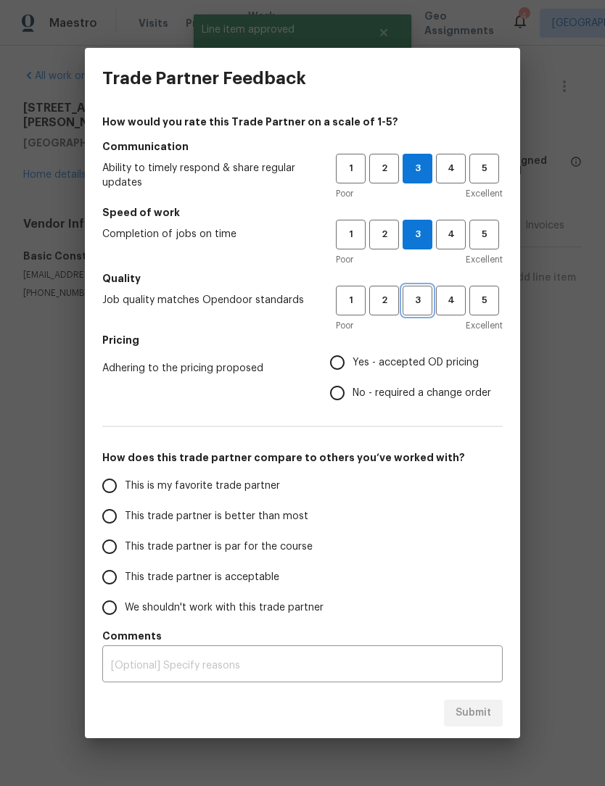
click at [424, 299] on span "3" at bounding box center [417, 300] width 27 height 17
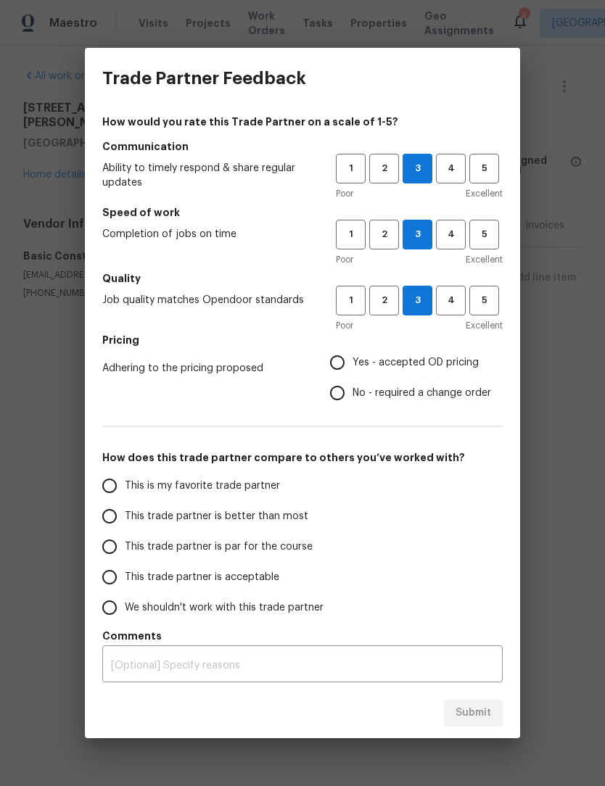
click at [342, 368] on input "Yes - accepted OD pricing" at bounding box center [337, 362] width 30 height 30
radio input "true"
click at [125, 506] on label "This trade partner is better than most" at bounding box center [208, 516] width 229 height 30
click at [125, 506] on input "This trade partner is better than most" at bounding box center [109, 516] width 30 height 30
click at [483, 700] on button "Submit" at bounding box center [473, 713] width 59 height 27
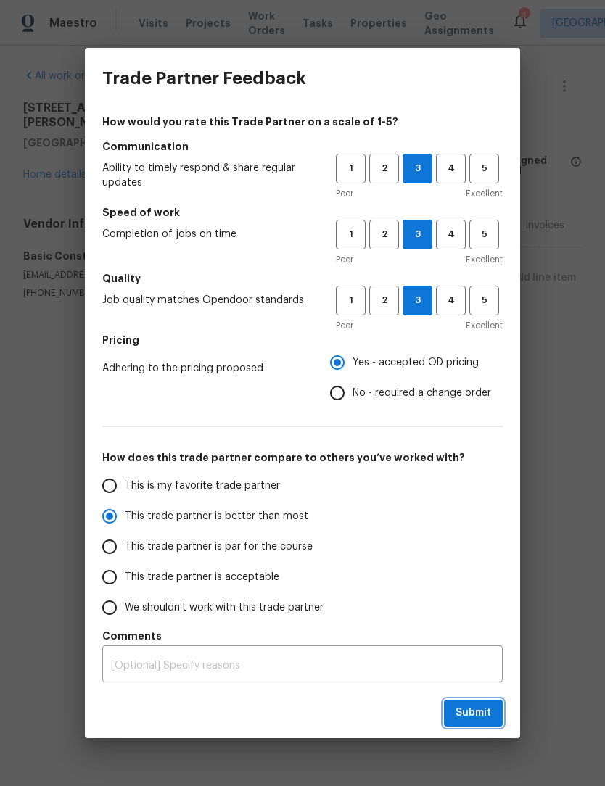
radio input "true"
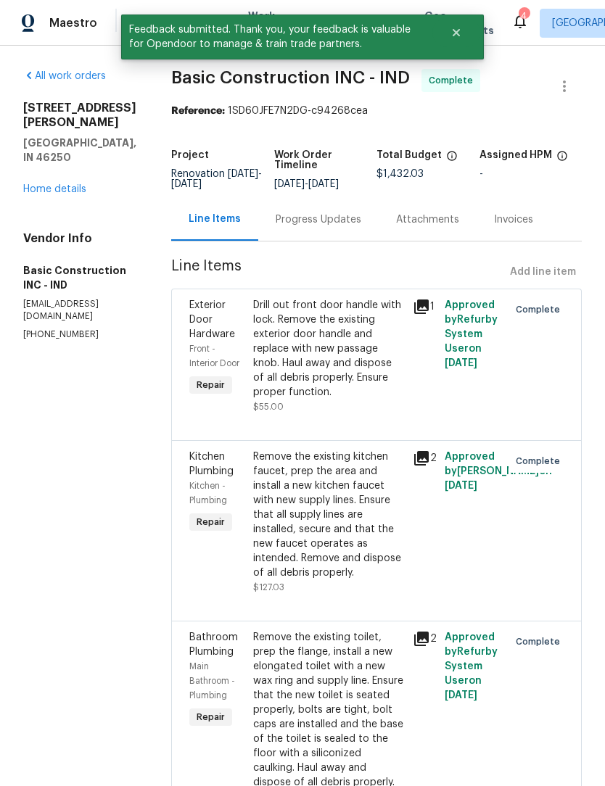
click at [70, 163] on h5 "[GEOGRAPHIC_DATA], IN 46250" at bounding box center [79, 150] width 113 height 29
click at [76, 194] on link "Home details" at bounding box center [54, 189] width 63 height 10
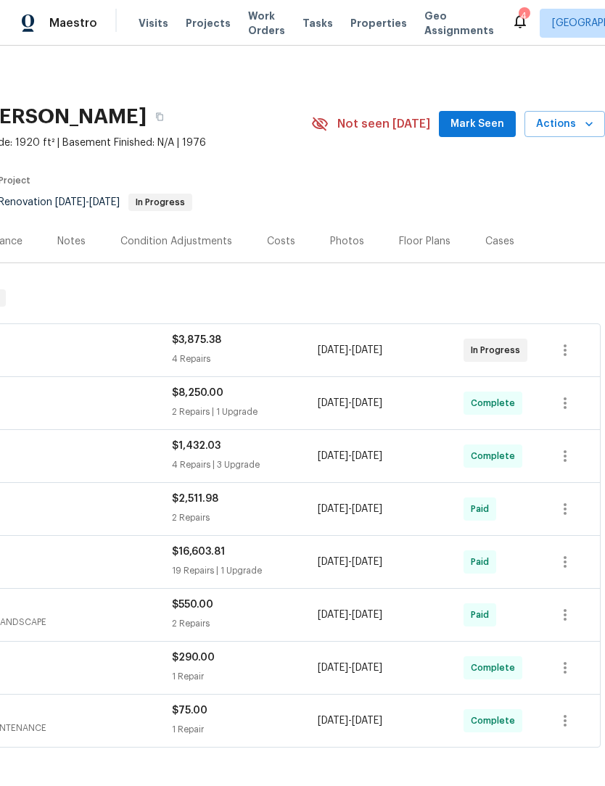
scroll to position [0, 215]
click at [572, 121] on span "Actions" at bounding box center [564, 124] width 57 height 18
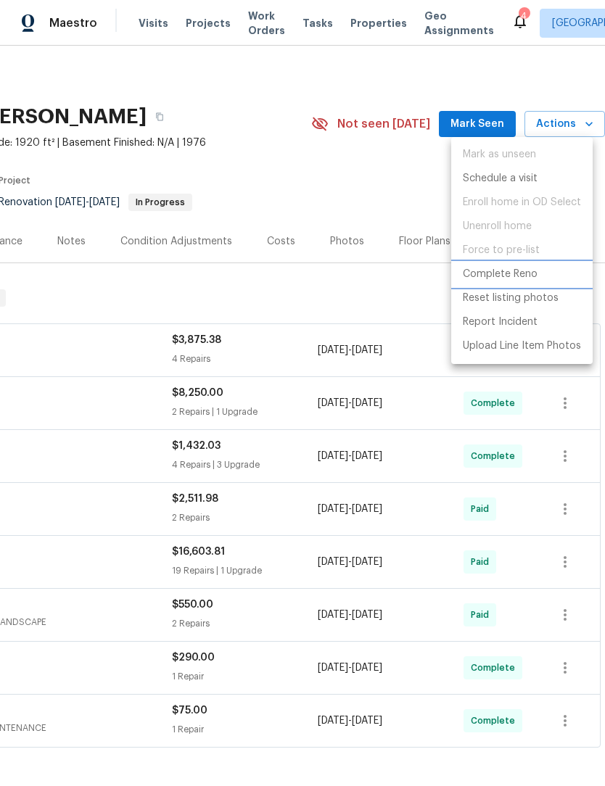
click at [495, 268] on p "Complete Reno" at bounding box center [500, 274] width 75 height 15
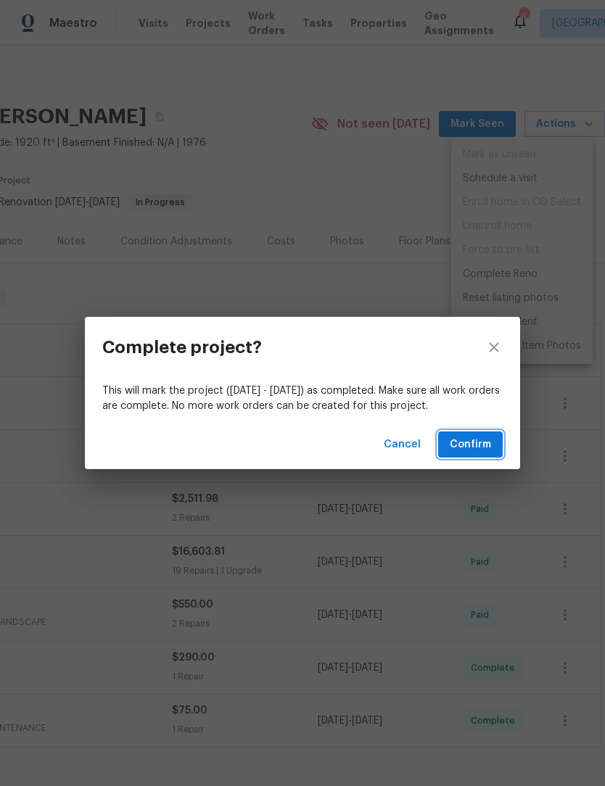
click at [477, 442] on span "Confirm" at bounding box center [470, 445] width 41 height 18
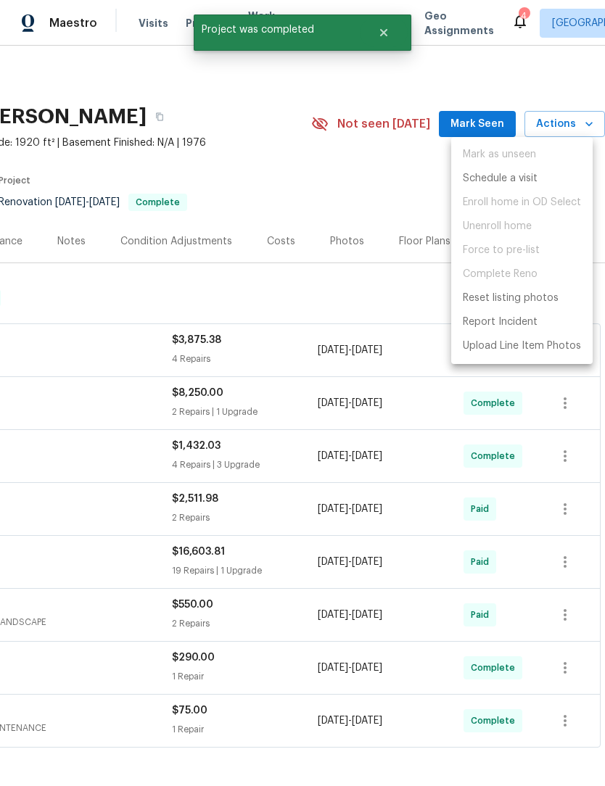
click at [395, 178] on div at bounding box center [302, 393] width 605 height 786
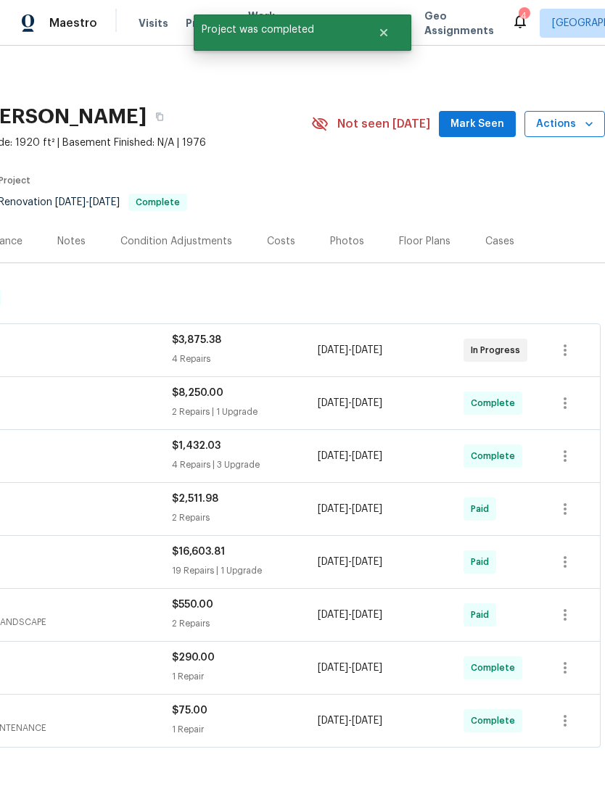
click at [590, 117] on icon "button" at bounding box center [589, 124] width 15 height 15
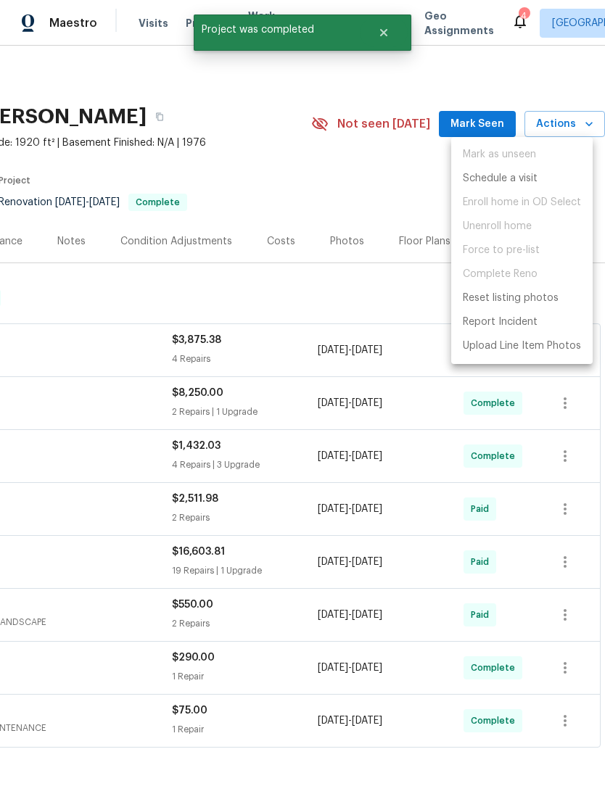
click at [588, 117] on div at bounding box center [302, 393] width 605 height 786
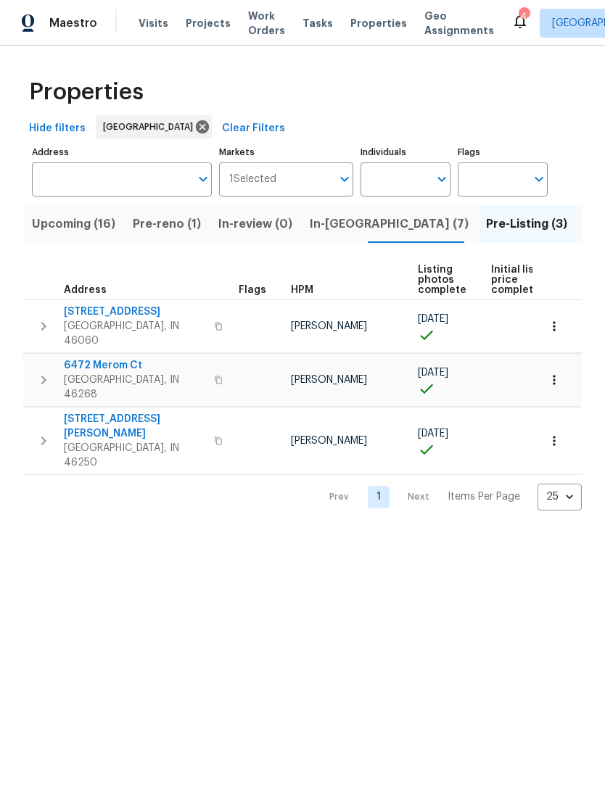
click at [342, 223] on span "In-[GEOGRAPHIC_DATA] (7)" at bounding box center [389, 224] width 159 height 20
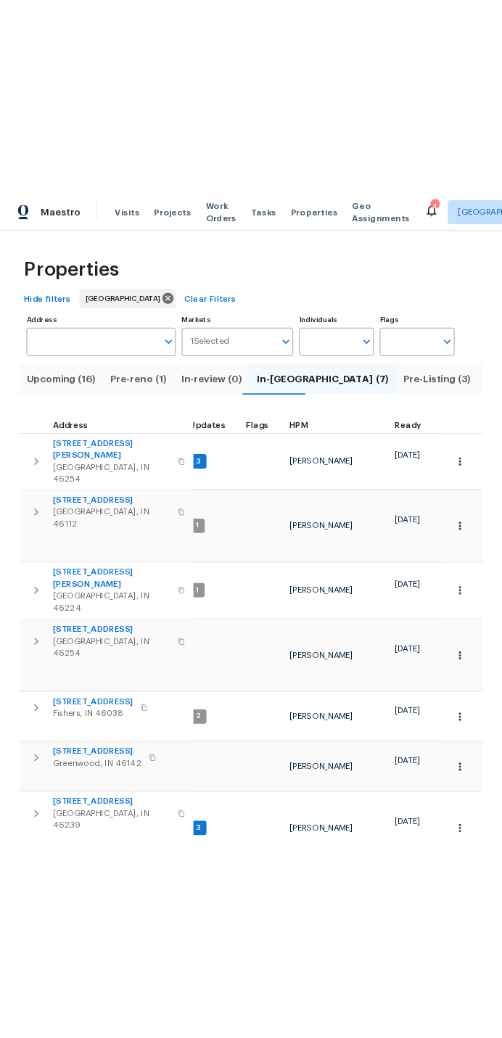
scroll to position [0, 10]
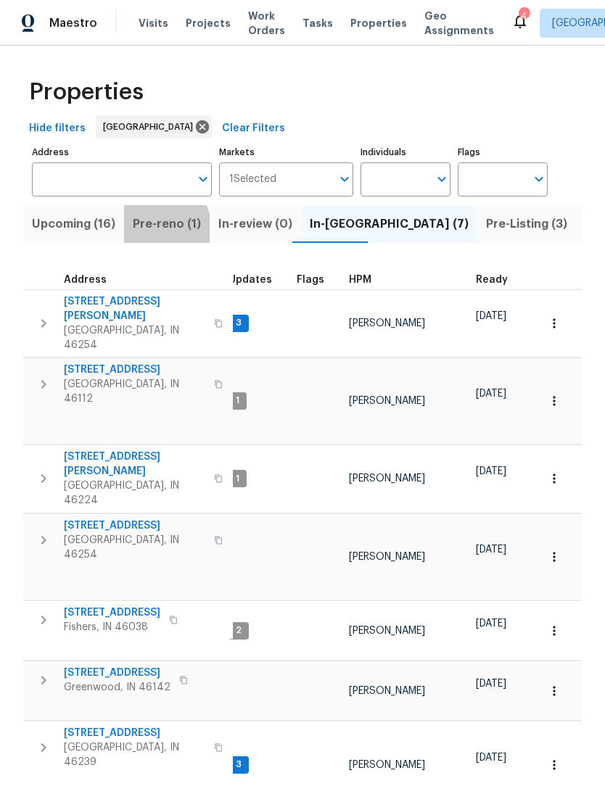
click at [158, 231] on span "Pre-reno (1)" at bounding box center [167, 224] width 68 height 20
